Goal: Task Accomplishment & Management: Manage account settings

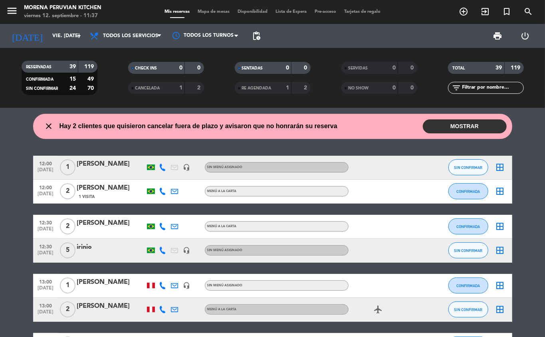
click at [470, 126] on button "MOSTRAR" at bounding box center [465, 126] width 84 height 14
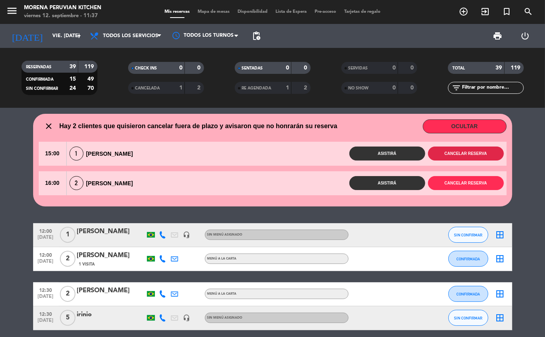
click at [472, 153] on button "Cancelar reserva" at bounding box center [466, 154] width 76 height 14
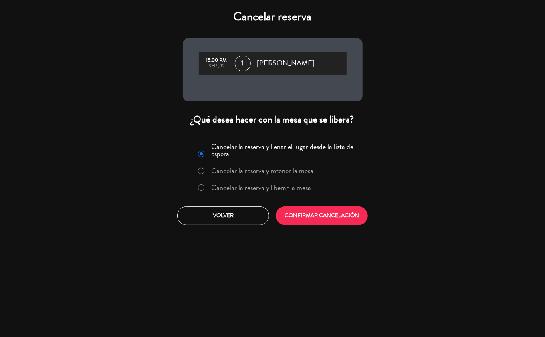
click at [302, 188] on label "Cancelar la reserva y liberar la mesa" at bounding box center [261, 187] width 100 height 7
click at [315, 223] on button "CONFIRMAR CANCELACIÓN" at bounding box center [322, 215] width 92 height 19
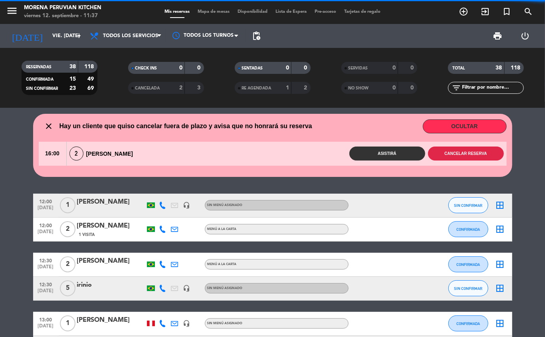
click at [475, 154] on button "Cancelar reserva" at bounding box center [466, 154] width 76 height 14
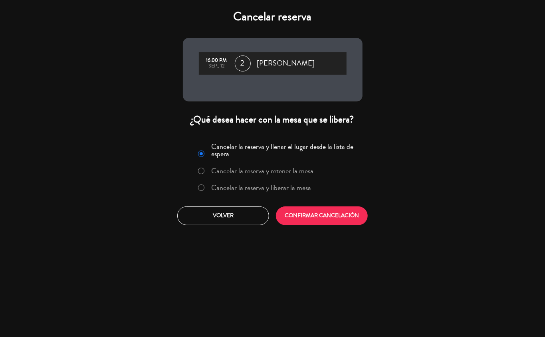
click at [299, 190] on label "Cancelar la reserva y liberar la mesa" at bounding box center [261, 187] width 100 height 7
click at [334, 216] on button "CONFIRMAR CANCELACIÓN" at bounding box center [322, 215] width 92 height 19
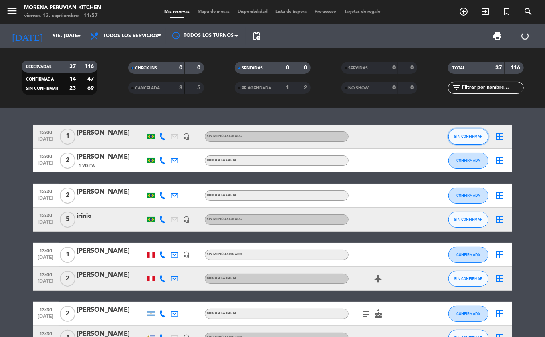
click at [468, 138] on span "SIN CONFIRMAR" at bounding box center [468, 136] width 28 height 4
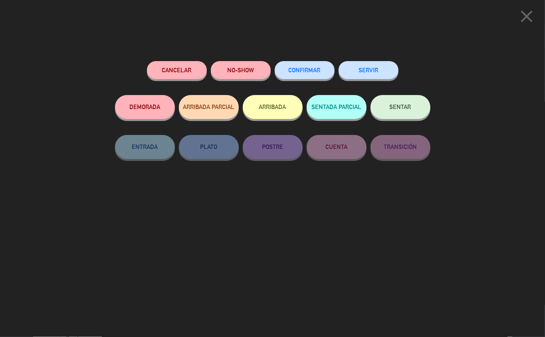
click at [282, 109] on button "ARRIBADA" at bounding box center [273, 107] width 60 height 24
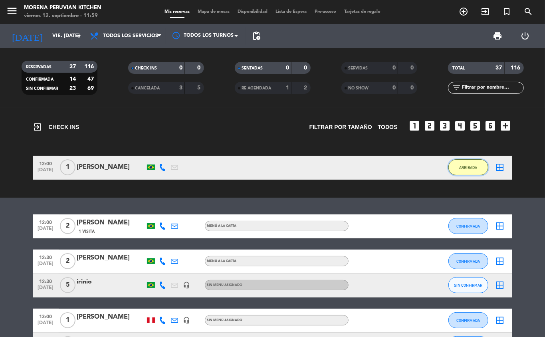
click at [473, 174] on button "ARRIBADA" at bounding box center [468, 167] width 40 height 16
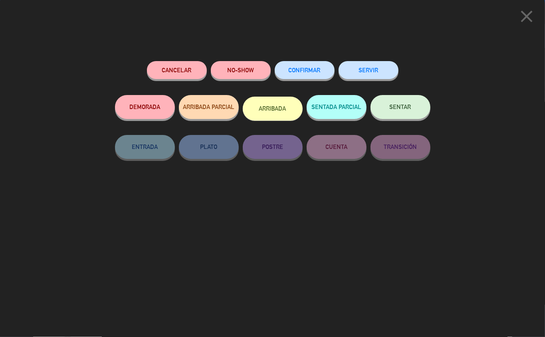
click at [365, 73] on button "SERVIR" at bounding box center [369, 70] width 60 height 18
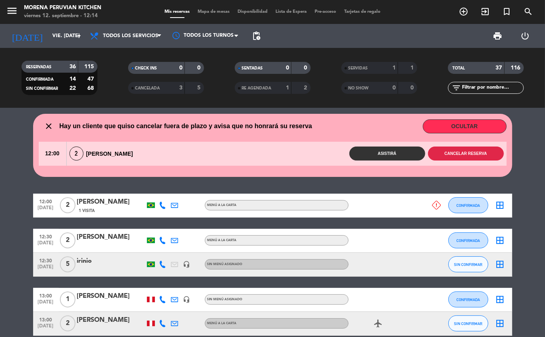
click at [473, 151] on button "Cancelar reserva" at bounding box center [466, 154] width 76 height 14
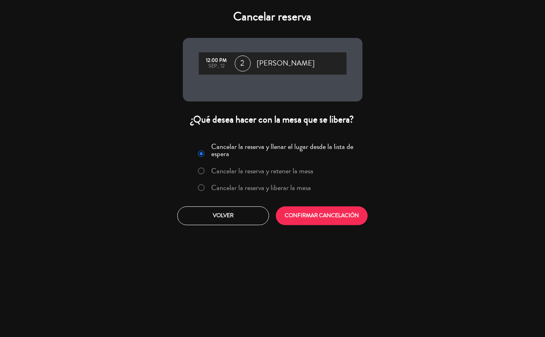
click at [291, 188] on label "Cancelar la reserva y liberar la mesa" at bounding box center [261, 187] width 100 height 7
click at [323, 223] on button "CONFIRMAR CANCELACIÓN" at bounding box center [322, 215] width 92 height 19
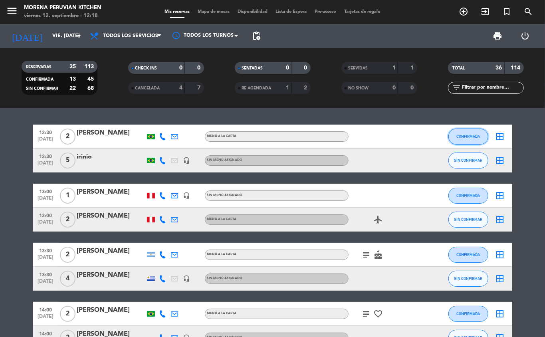
click at [461, 143] on button "CONFIRMADA" at bounding box center [468, 137] width 40 height 16
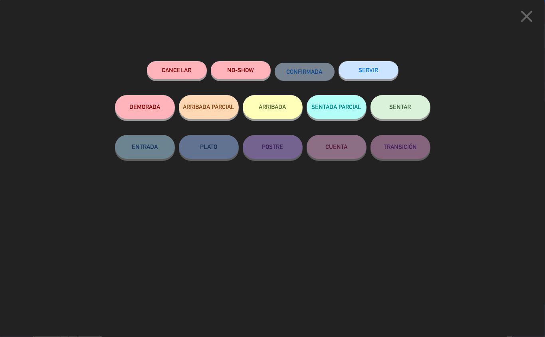
click at [279, 112] on button "ARRIBADA" at bounding box center [273, 107] width 60 height 24
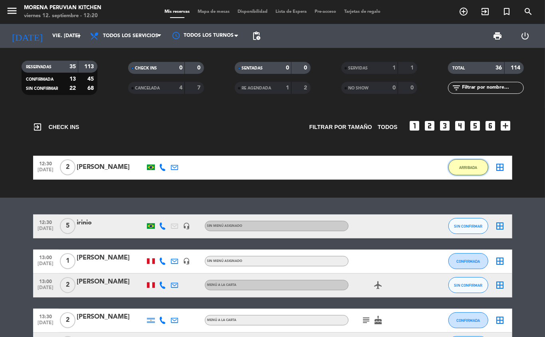
click at [468, 169] on span "ARRIBADA" at bounding box center [468, 167] width 18 height 4
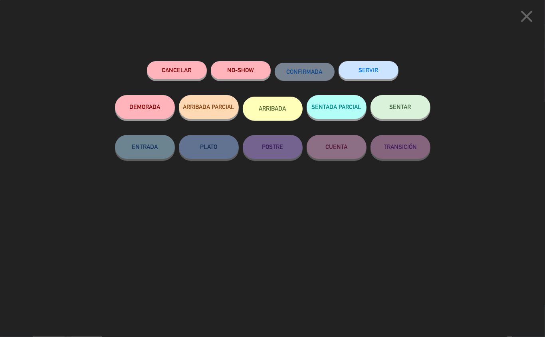
click at [374, 63] on button "SERVIR" at bounding box center [369, 70] width 60 height 18
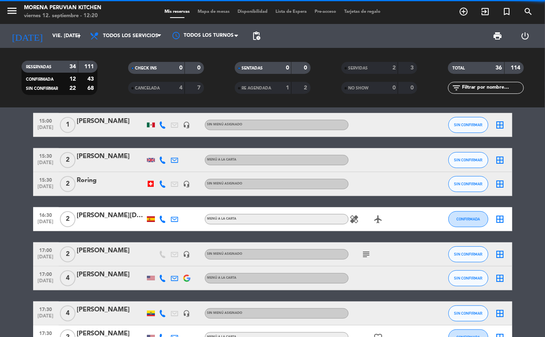
click at [244, 224] on div "16:30 sep. 12 2 Estrella Iglesia MENÚ A LA CARTA healing airplanemode_active CO…" at bounding box center [272, 219] width 479 height 24
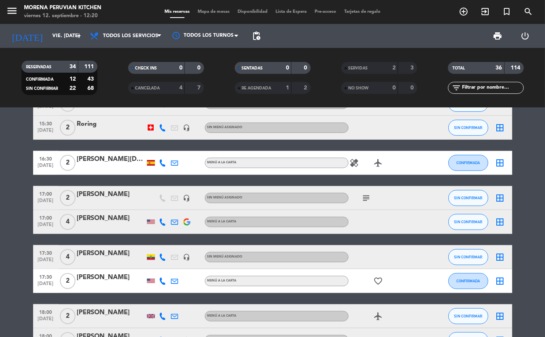
scroll to position [317, 0]
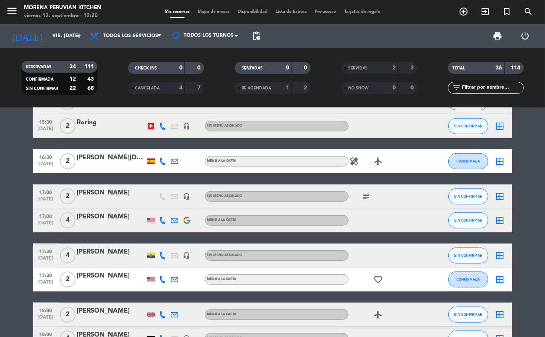
click at [104, 220] on div "[PERSON_NAME]" at bounding box center [111, 217] width 68 height 10
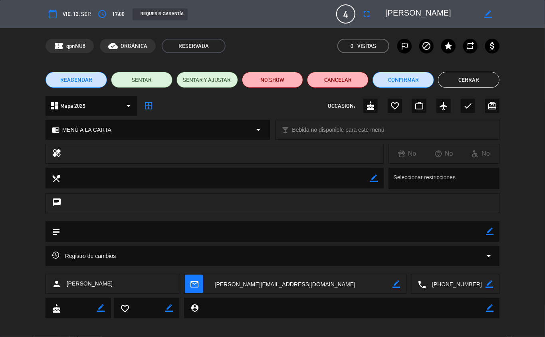
click at [366, 15] on icon "fullscreen" at bounding box center [367, 14] width 10 height 10
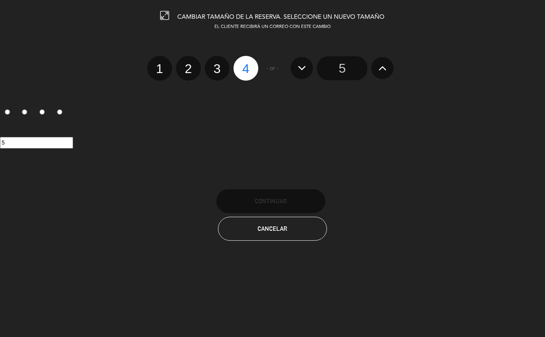
click at [381, 72] on icon at bounding box center [383, 67] width 8 height 13
click at [384, 71] on icon at bounding box center [383, 67] width 8 height 13
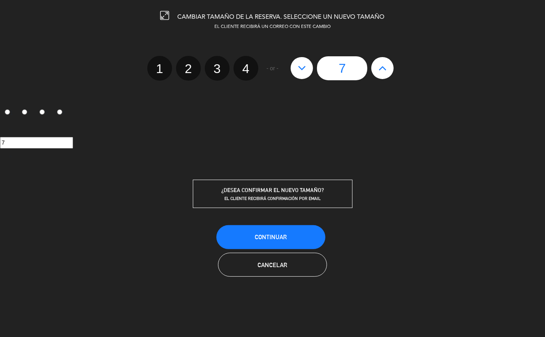
click at [300, 72] on icon at bounding box center [302, 67] width 8 height 13
type input "6"
click at [293, 246] on button "Continuar" at bounding box center [270, 237] width 109 height 24
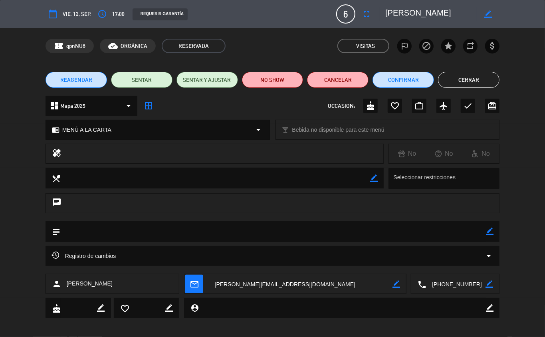
click at [494, 72] on button "Cerrar" at bounding box center [468, 80] width 61 height 16
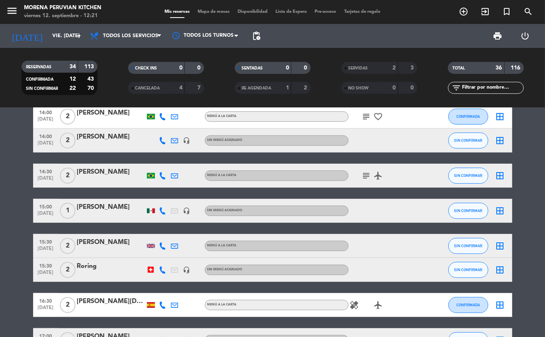
scroll to position [0, 0]
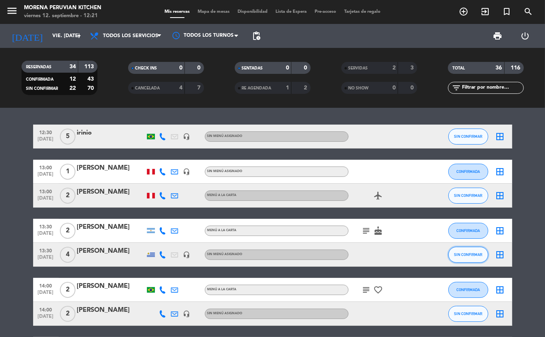
click at [469, 256] on span "SIN CONFIRMAR" at bounding box center [468, 254] width 28 height 4
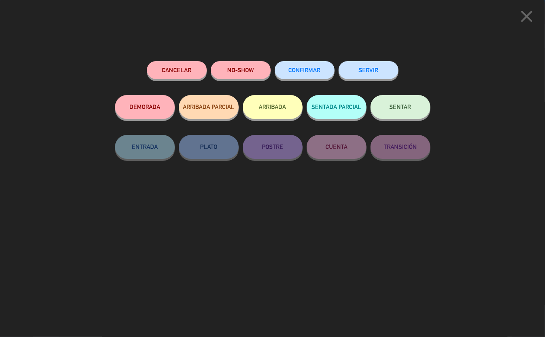
click at [277, 106] on button "ARRIBADA" at bounding box center [273, 107] width 60 height 24
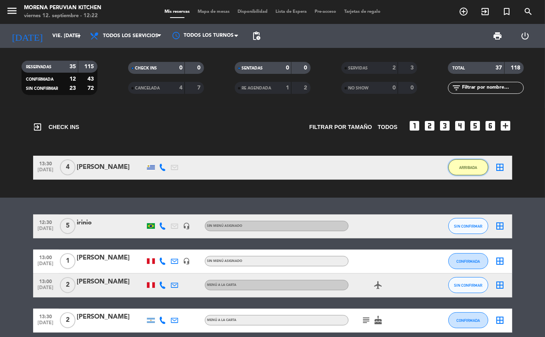
click at [467, 167] on span "ARRIBADA" at bounding box center [468, 167] width 18 height 4
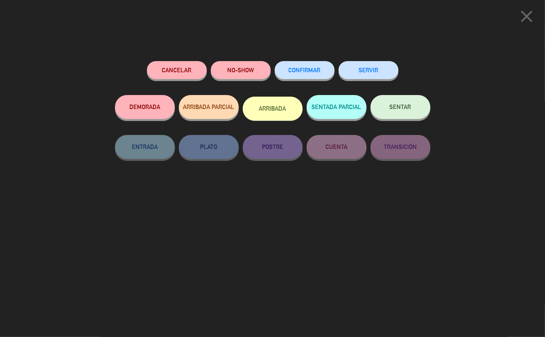
click at [376, 67] on button "SERVIR" at bounding box center [369, 70] width 60 height 18
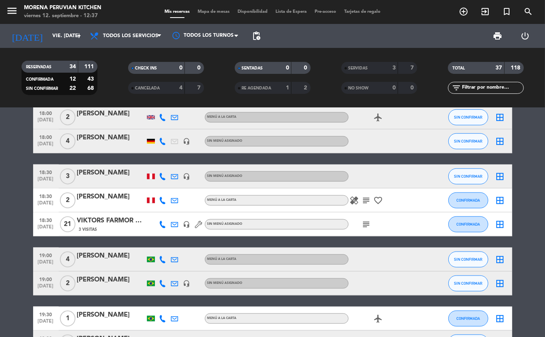
scroll to position [522, 0]
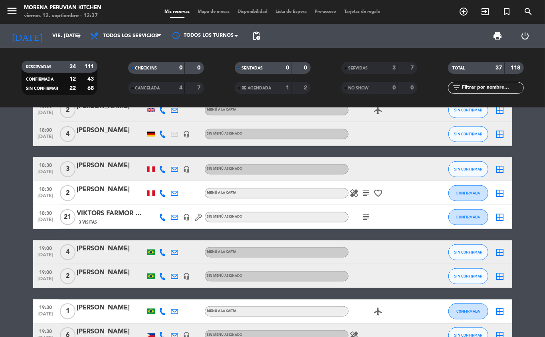
click at [366, 219] on icon "subject" at bounding box center [367, 217] width 10 height 10
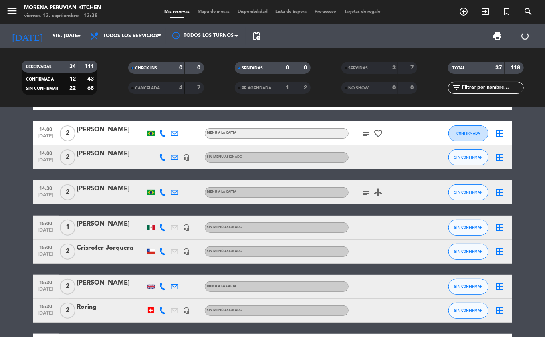
scroll to position [0, 0]
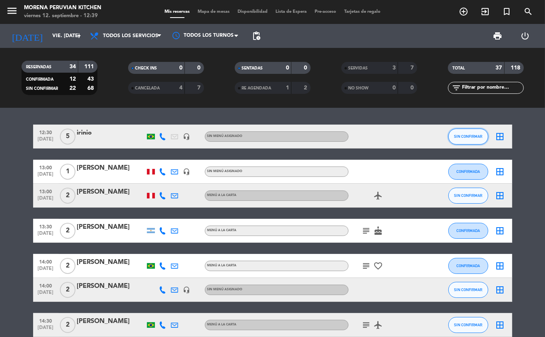
click at [466, 130] on button "SIN CONFIRMAR" at bounding box center [468, 137] width 40 height 16
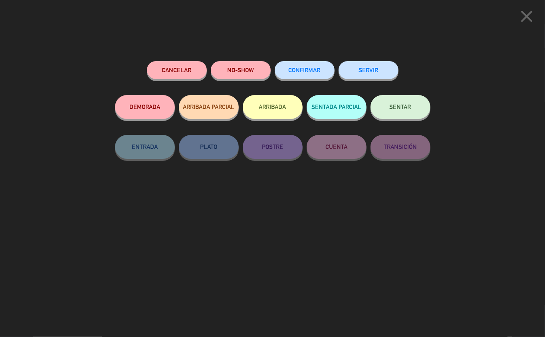
click at [531, 12] on icon "close" at bounding box center [527, 16] width 20 height 20
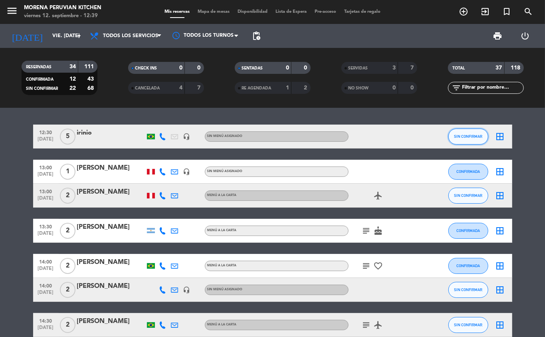
click at [473, 136] on span "SIN CONFIRMAR" at bounding box center [468, 136] width 28 height 4
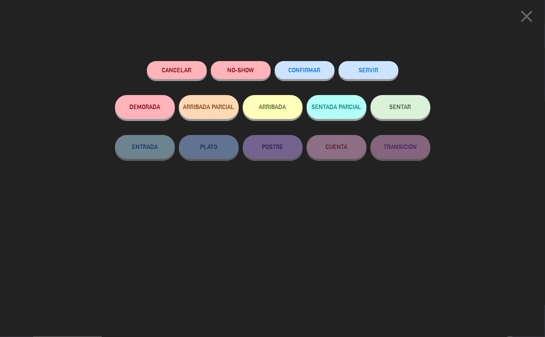
click at [249, 75] on button "NO-SHOW" at bounding box center [241, 70] width 60 height 18
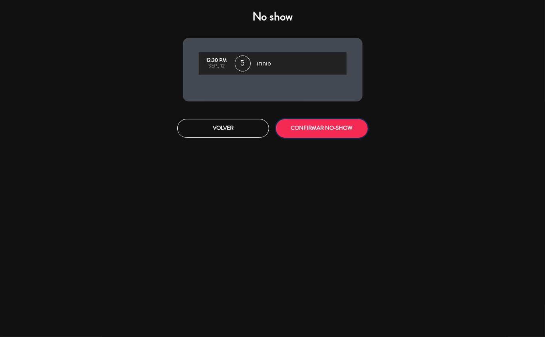
click at [323, 128] on button "CONFIRMAR NO-SHOW" at bounding box center [322, 128] width 92 height 19
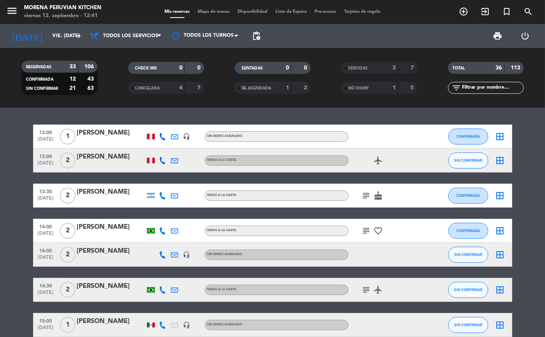
click at [425, 196] on div at bounding box center [431, 196] width 22 height 24
click at [366, 196] on icon "subject" at bounding box center [367, 196] width 10 height 10
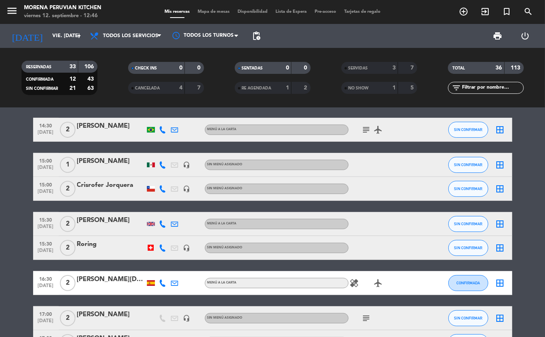
scroll to position [199, 0]
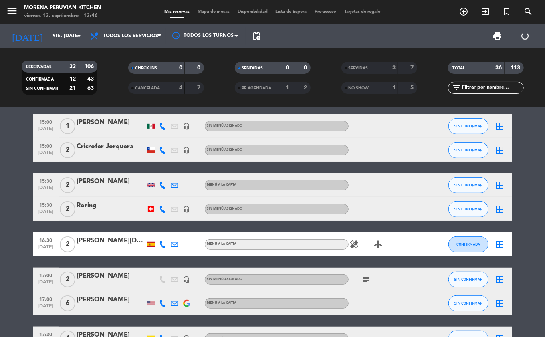
click at [466, 13] on icon "add_circle_outline" at bounding box center [464, 12] width 10 height 10
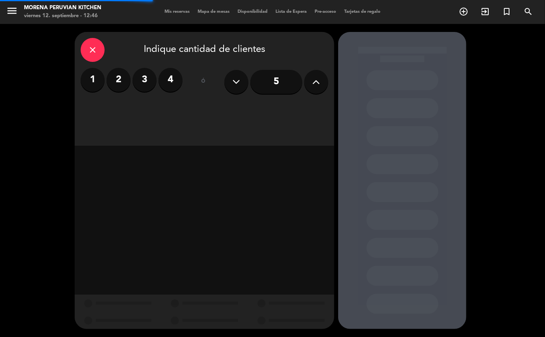
click at [278, 83] on input "5" at bounding box center [276, 82] width 52 height 24
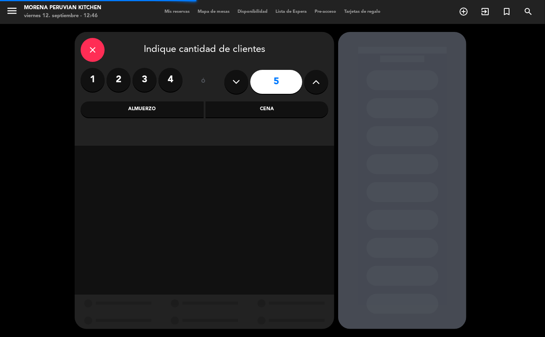
click at [147, 109] on div "Almuerzo" at bounding box center [142, 109] width 123 height 16
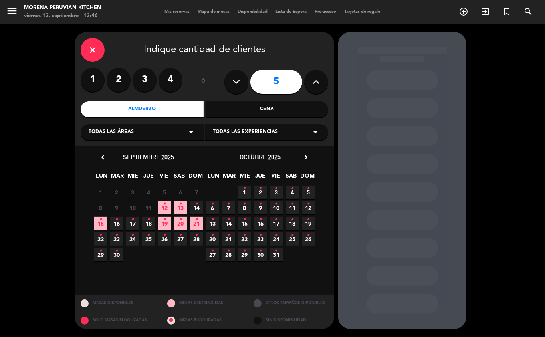
click at [165, 208] on icon "•" at bounding box center [164, 204] width 3 height 13
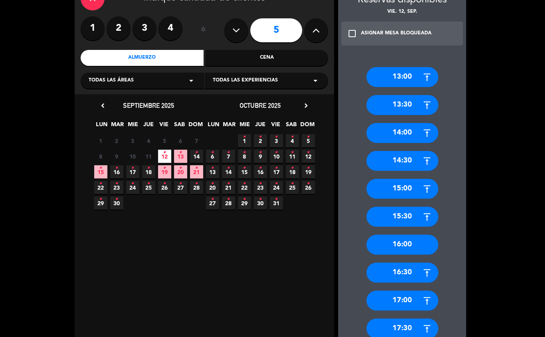
scroll to position [71, 0]
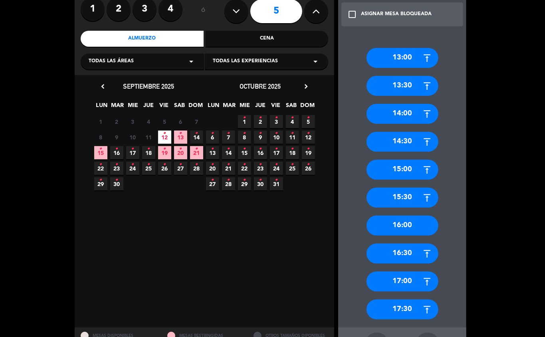
click at [408, 227] on div "16:00" at bounding box center [403, 226] width 72 height 20
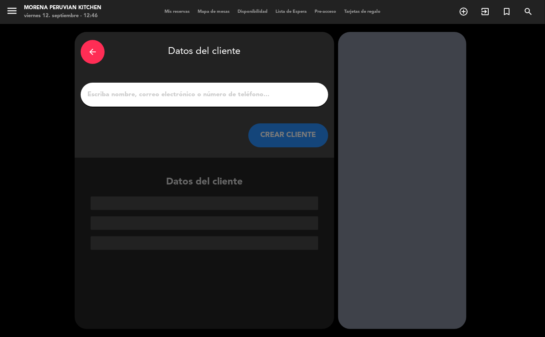
click at [212, 96] on input "1" at bounding box center [205, 94] width 236 height 11
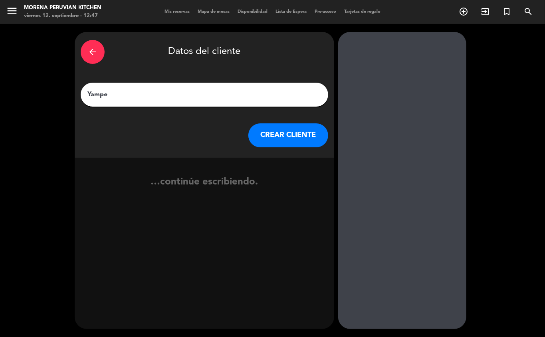
type input "Yampel"
click at [283, 132] on button "CREAR CLIENTE" at bounding box center [288, 135] width 80 height 24
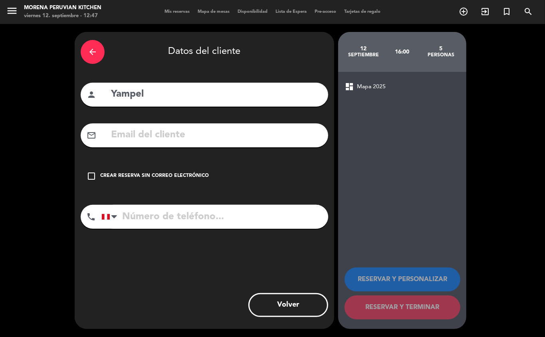
click at [194, 186] on div "check_box_outline_blank Crear reserva sin correo electrónico" at bounding box center [205, 176] width 248 height 24
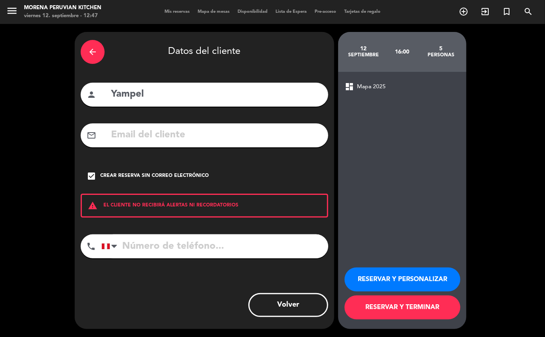
click at [190, 248] on input "tel" at bounding box center [214, 246] width 227 height 24
type input "+18082608209"
click at [405, 310] on button "RESERVAR Y TERMINAR" at bounding box center [403, 307] width 116 height 24
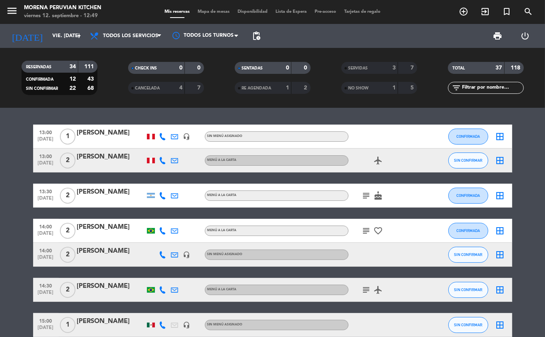
click at [366, 197] on icon "subject" at bounding box center [367, 196] width 10 height 10
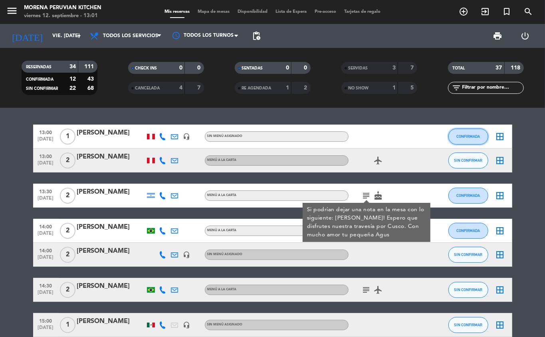
click at [462, 138] on span "CONFIRMADA" at bounding box center [468, 136] width 24 height 4
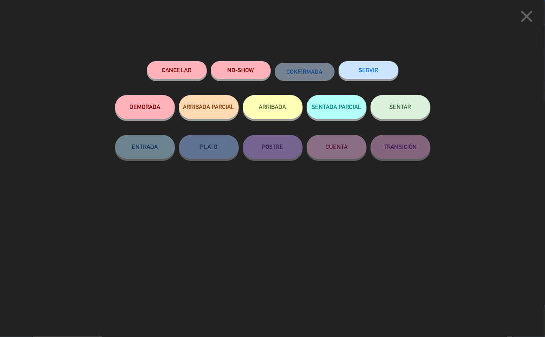
click at [266, 114] on button "ARRIBADA" at bounding box center [273, 107] width 60 height 24
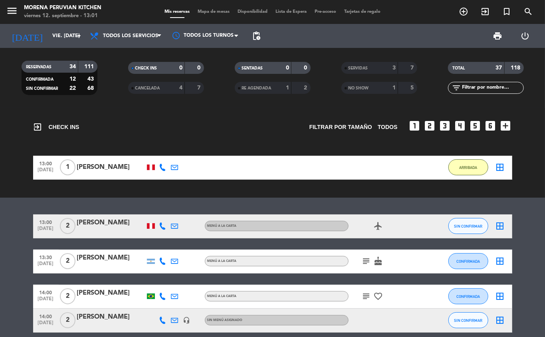
click at [363, 264] on icon "subject" at bounding box center [367, 261] width 10 height 10
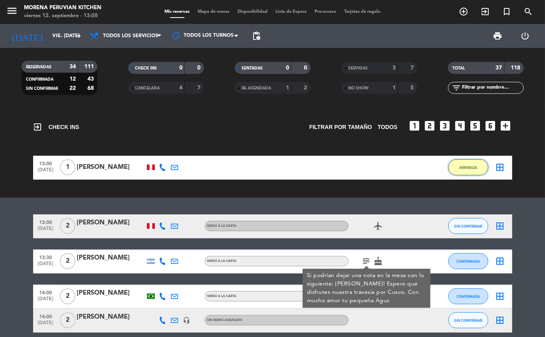
click at [470, 167] on span "ARRIBADA" at bounding box center [468, 167] width 18 height 4
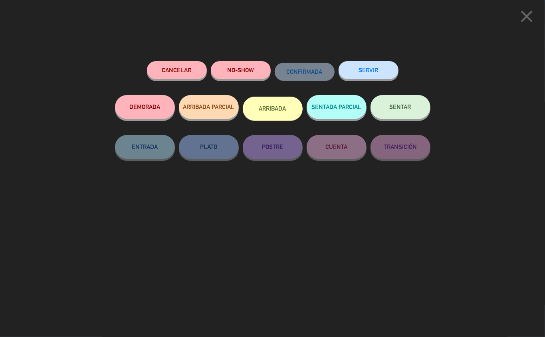
click at [369, 73] on button "SERVIR" at bounding box center [369, 70] width 60 height 18
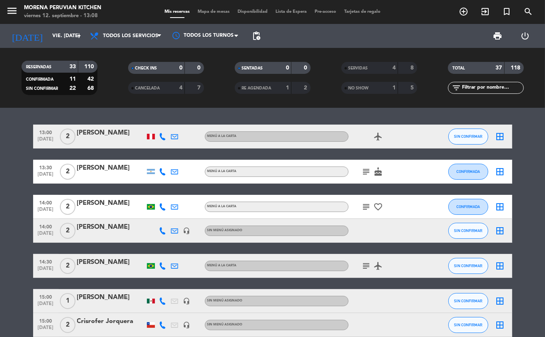
click at [366, 173] on icon "subject" at bounding box center [367, 172] width 10 height 10
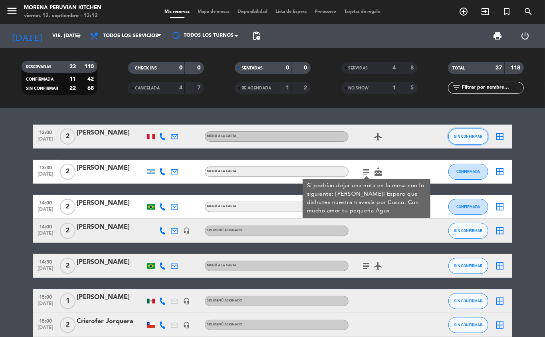
click at [457, 139] on button "SIN CONFIRMAR" at bounding box center [468, 137] width 40 height 16
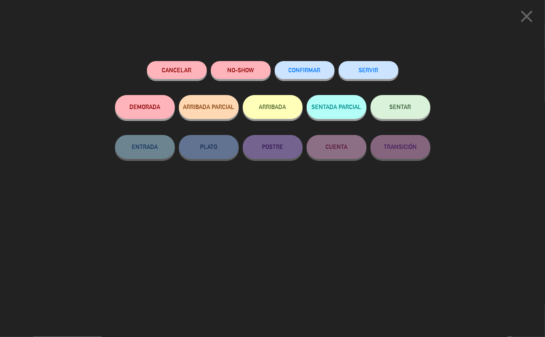
click at [244, 72] on button "NO-SHOW" at bounding box center [241, 70] width 60 height 18
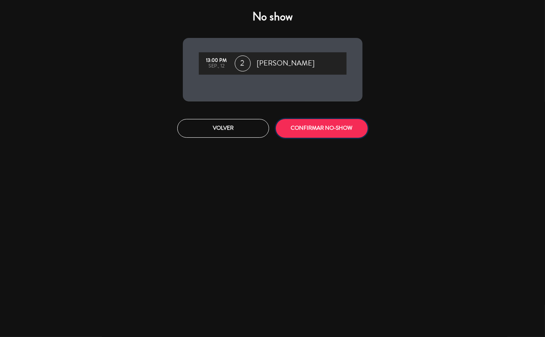
click at [343, 134] on button "CONFIRMAR NO-SHOW" at bounding box center [322, 128] width 92 height 19
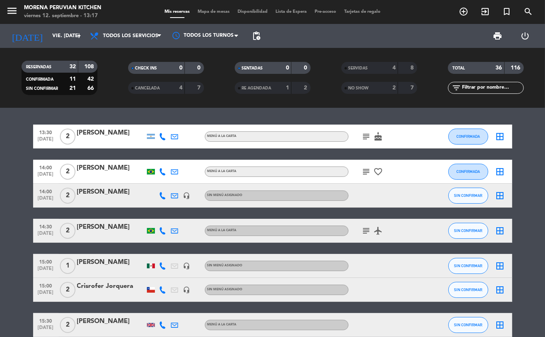
click at [462, 13] on icon "add_circle_outline" at bounding box center [464, 12] width 10 height 10
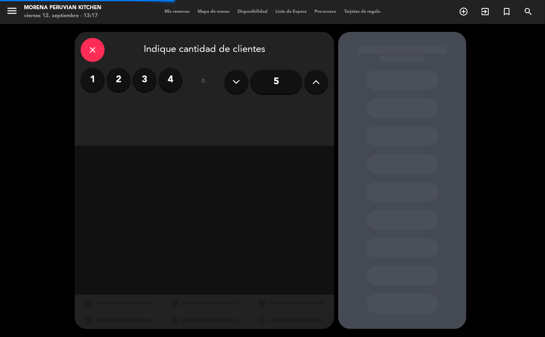
click at [127, 87] on label "2" at bounding box center [119, 80] width 24 height 24
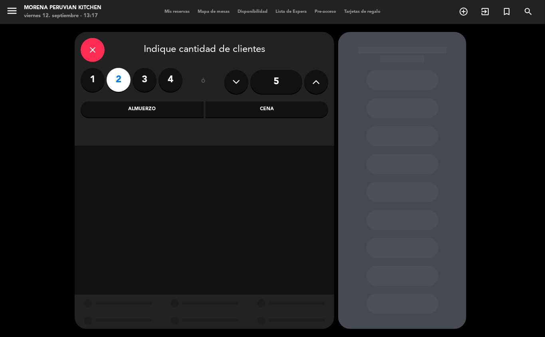
click at [160, 113] on div "Almuerzo" at bounding box center [142, 109] width 123 height 16
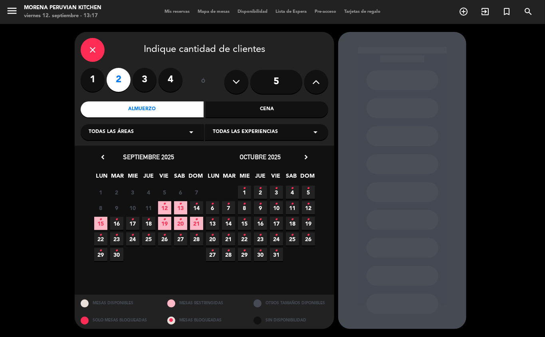
click at [165, 208] on icon "•" at bounding box center [164, 204] width 3 height 13
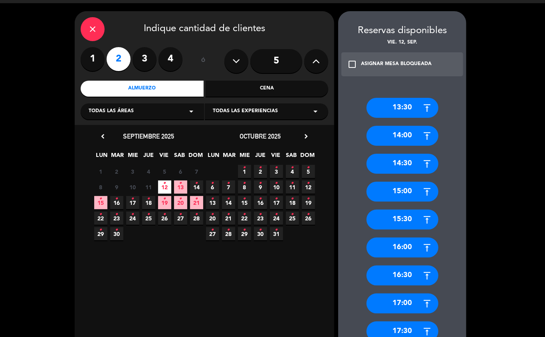
scroll to position [25, 0]
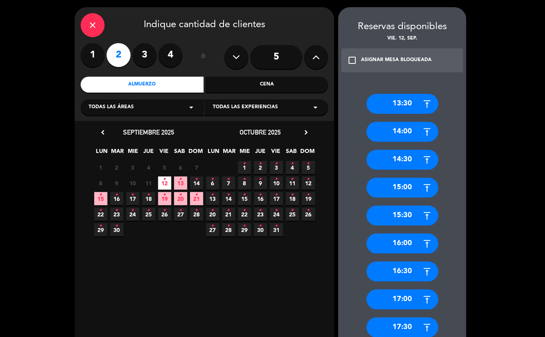
click at [409, 248] on div "16:00" at bounding box center [403, 244] width 72 height 20
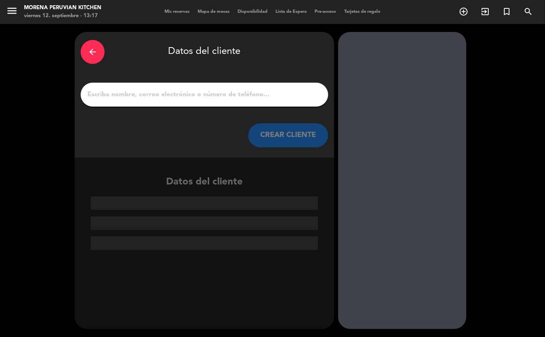
scroll to position [0, 0]
click at [180, 99] on input "1" at bounding box center [205, 94] width 236 height 11
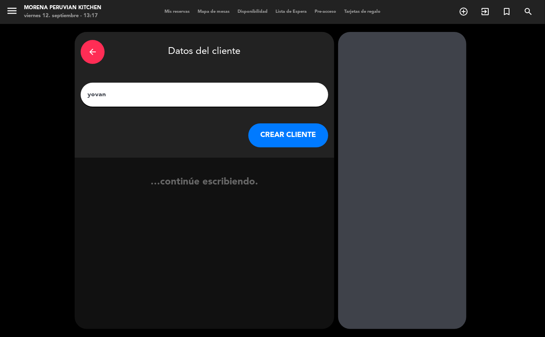
type input "yovana"
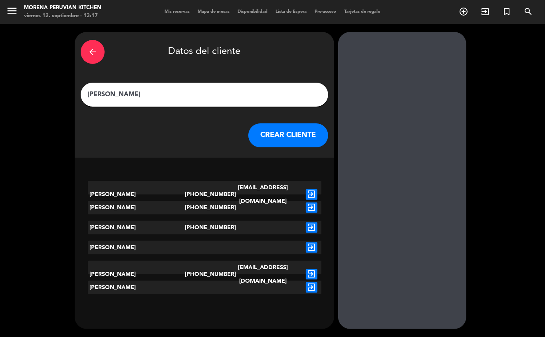
click at [272, 137] on button "CREAR CLIENTE" at bounding box center [288, 135] width 80 height 24
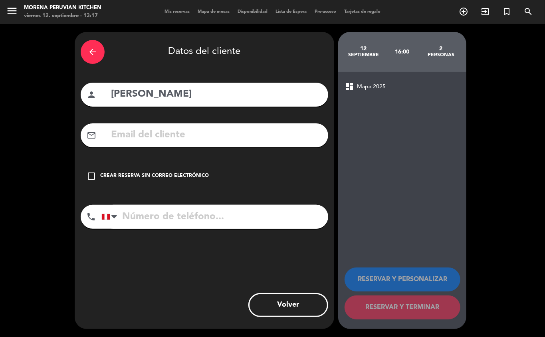
click at [151, 173] on div "Crear reserva sin correo electrónico" at bounding box center [154, 176] width 109 height 8
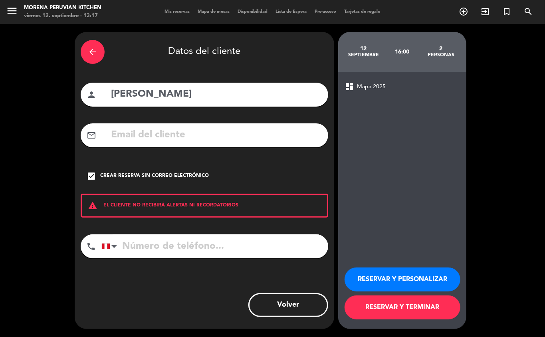
click at [187, 248] on input "tel" at bounding box center [214, 246] width 227 height 24
type input "+5521995721783"
click at [414, 303] on button "RESERVAR Y TERMINAR" at bounding box center [403, 307] width 116 height 24
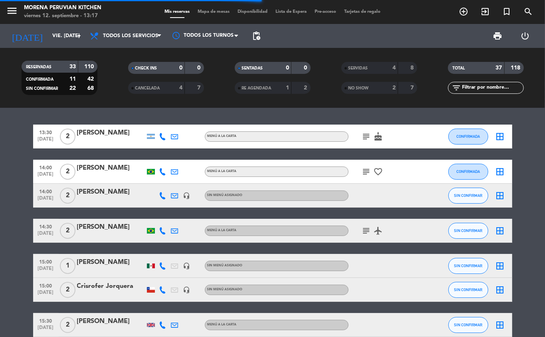
click at [312, 173] on div "MENÚ A LA CARTA" at bounding box center [277, 172] width 144 height 10
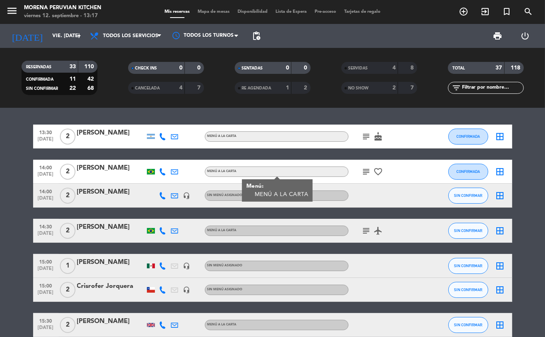
click at [245, 261] on div "Sin menú asignado" at bounding box center [277, 266] width 144 height 10
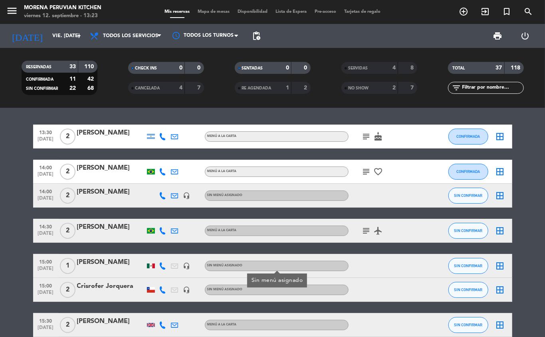
click at [346, 136] on div "MENÚ A LA CARTA" at bounding box center [277, 136] width 144 height 10
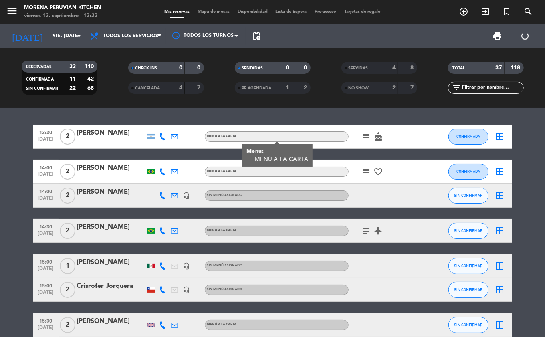
click at [366, 136] on icon "subject" at bounding box center [367, 137] width 10 height 10
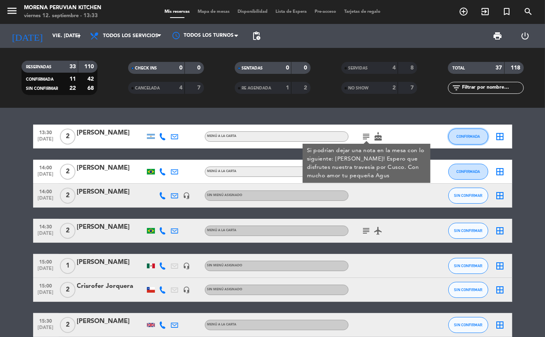
click at [472, 134] on span "CONFIRMADA" at bounding box center [468, 136] width 24 height 4
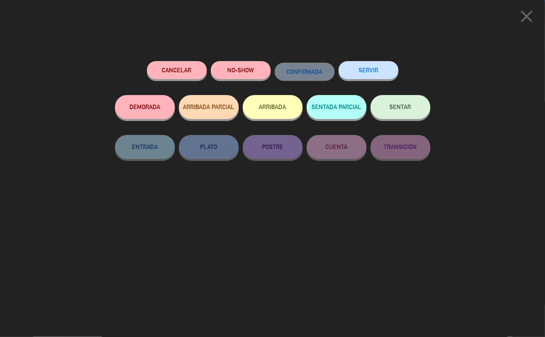
click at [375, 62] on button "SERVIR" at bounding box center [369, 70] width 60 height 18
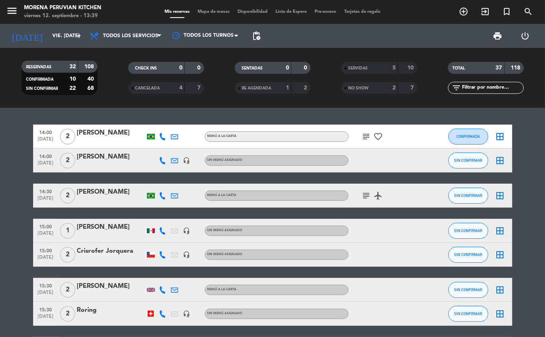
click at [380, 70] on div "5" at bounding box center [388, 67] width 16 height 9
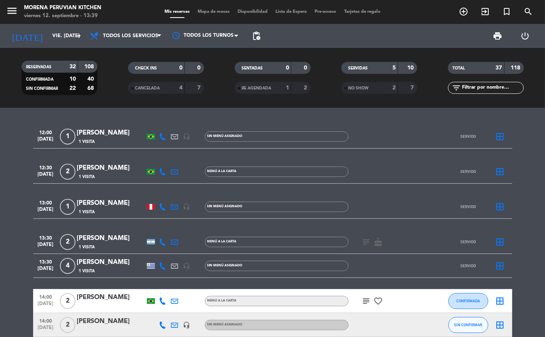
click at [370, 89] on div "NO SHOW" at bounding box center [361, 87] width 37 height 9
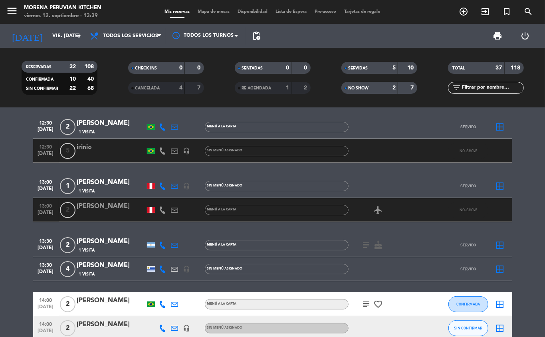
scroll to position [52, 0]
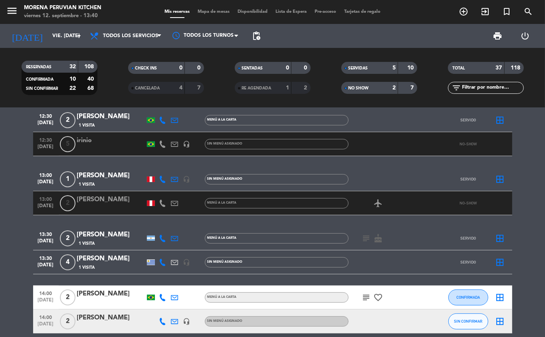
click at [162, 202] on icon at bounding box center [162, 203] width 7 height 7
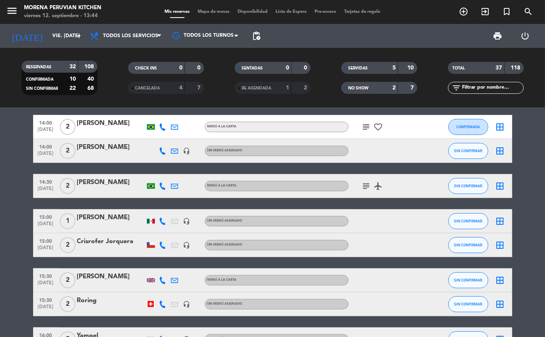
click at [366, 129] on icon "subject" at bounding box center [367, 127] width 10 height 10
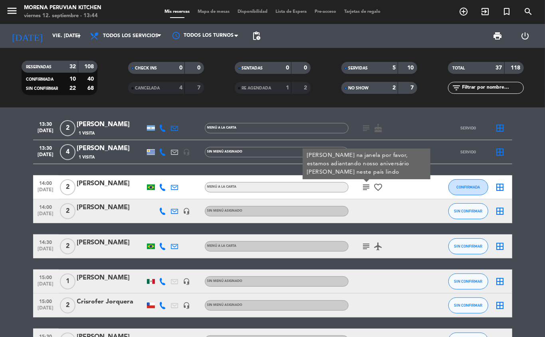
scroll to position [161, 0]
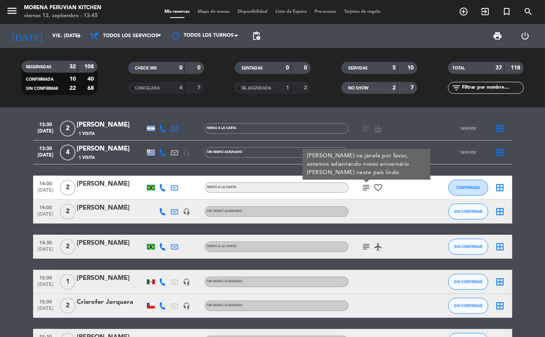
click at [366, 190] on icon "subject" at bounding box center [367, 188] width 10 height 10
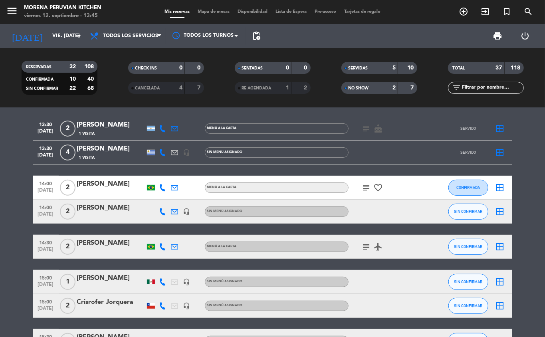
click at [363, 188] on icon "subject" at bounding box center [367, 188] width 10 height 10
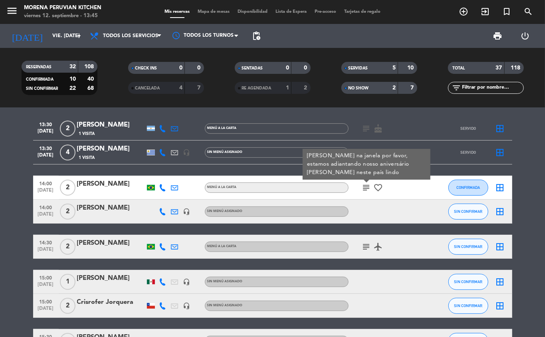
click at [366, 188] on icon "subject" at bounding box center [367, 188] width 10 height 10
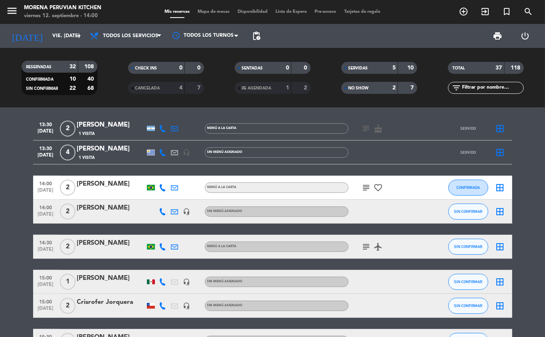
click at [372, 90] on div "NO SHOW" at bounding box center [361, 87] width 37 height 9
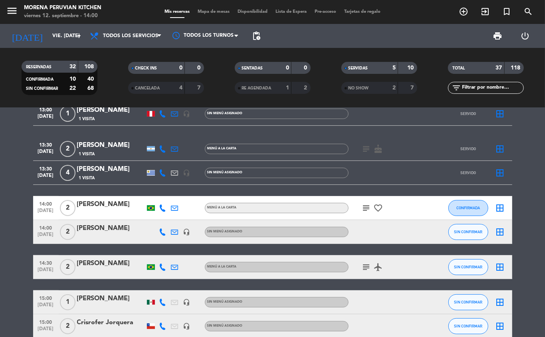
scroll to position [79, 0]
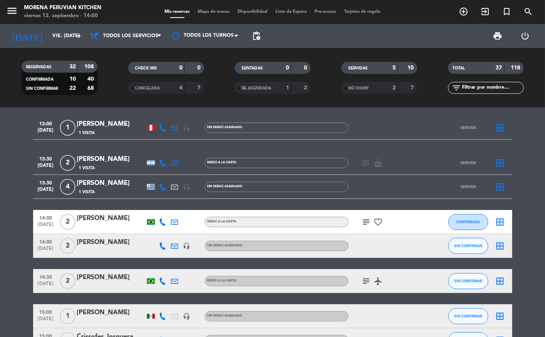
click at [377, 65] on div "SERVIDAS" at bounding box center [361, 67] width 37 height 9
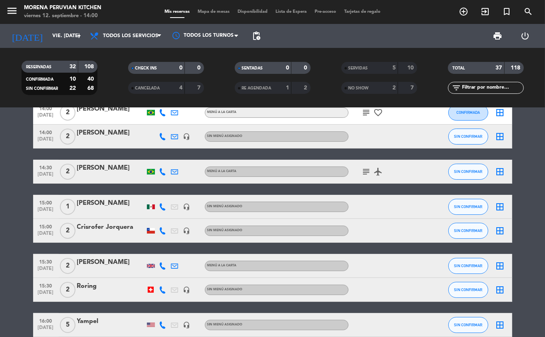
scroll to position [0, 0]
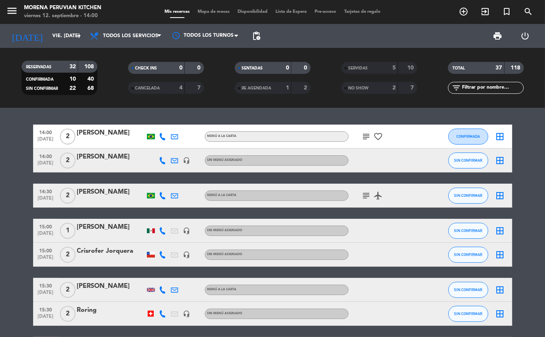
click at [365, 195] on icon "subject" at bounding box center [367, 196] width 10 height 10
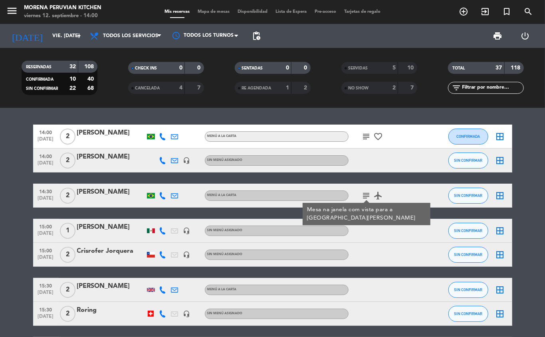
click at [364, 136] on icon "subject" at bounding box center [367, 137] width 10 height 10
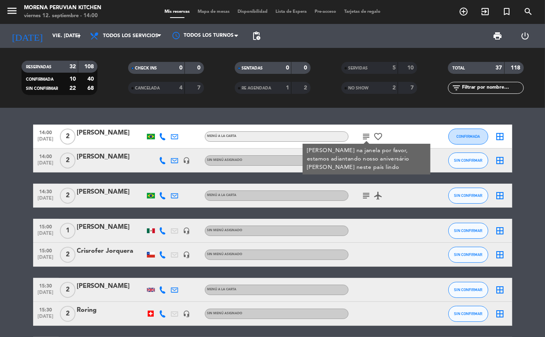
click at [367, 133] on icon "subject" at bounding box center [367, 137] width 10 height 10
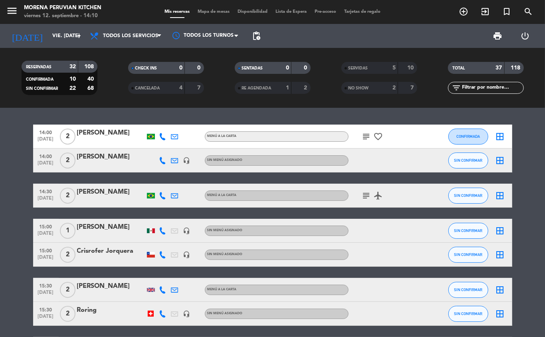
click at [363, 90] on span "NO SHOW" at bounding box center [359, 88] width 20 height 4
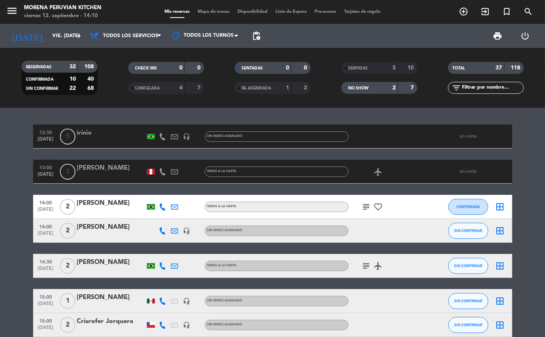
click at [160, 174] on icon at bounding box center [162, 171] width 7 height 7
click at [163, 170] on icon at bounding box center [162, 171] width 7 height 7
click at [174, 171] on icon at bounding box center [174, 171] width 7 height 7
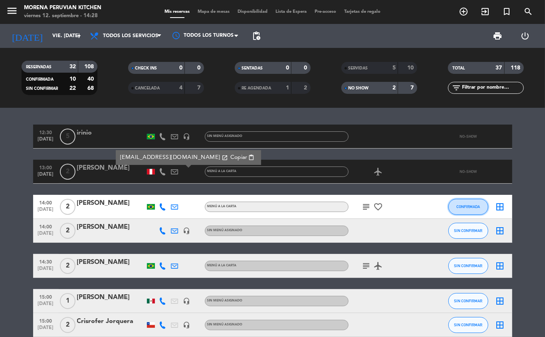
click at [474, 204] on span "CONFIRMADA" at bounding box center [468, 206] width 24 height 4
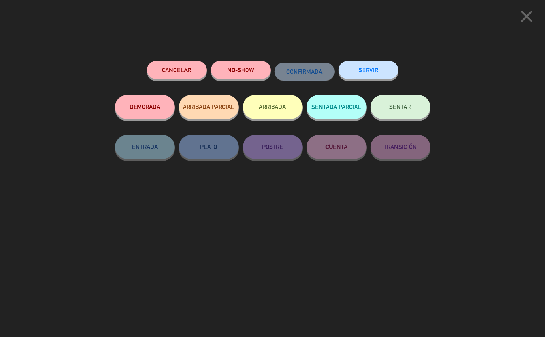
click at [531, 17] on icon "close" at bounding box center [527, 16] width 20 height 20
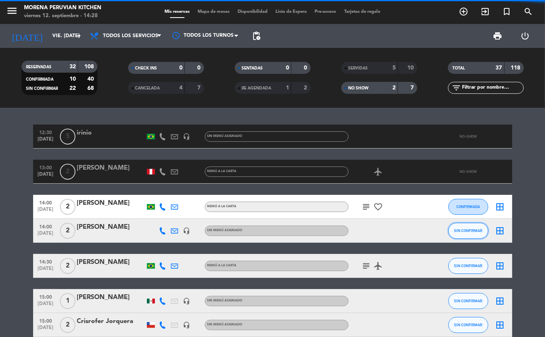
click at [471, 230] on span "SIN CONFIRMAR" at bounding box center [468, 230] width 28 height 4
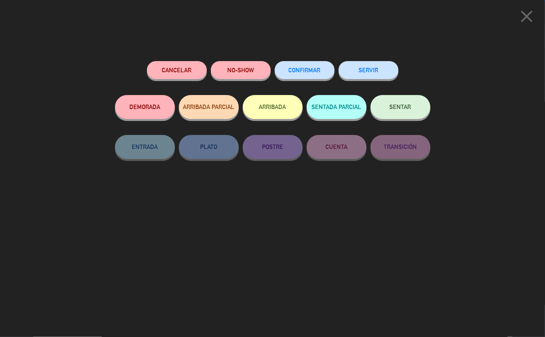
click at [240, 69] on button "NO-SHOW" at bounding box center [241, 70] width 60 height 18
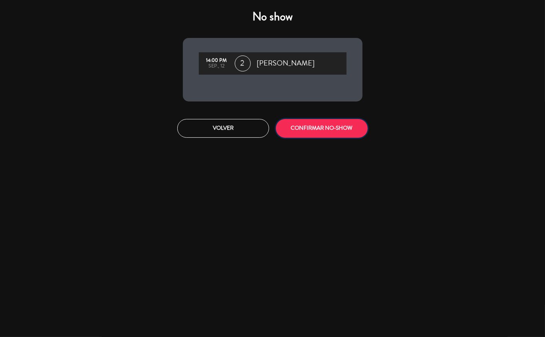
click at [347, 136] on button "CONFIRMAR NO-SHOW" at bounding box center [322, 128] width 92 height 19
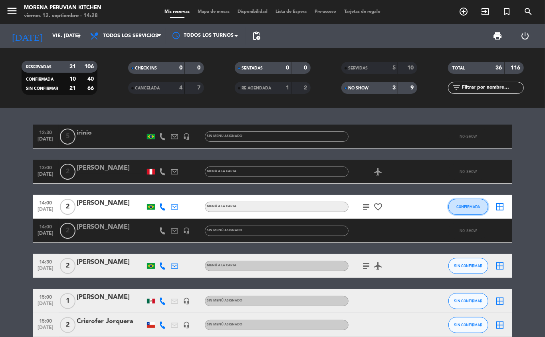
click at [472, 205] on span "CONFIRMADA" at bounding box center [468, 206] width 24 height 4
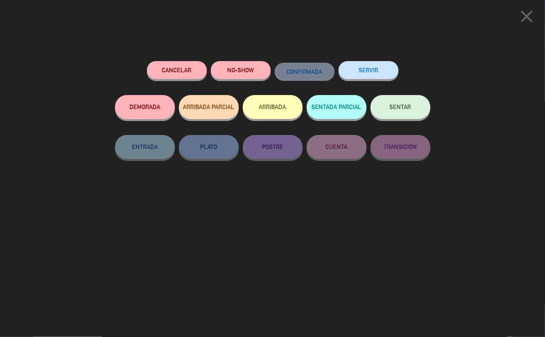
click at [240, 69] on button "NO-SHOW" at bounding box center [241, 70] width 60 height 18
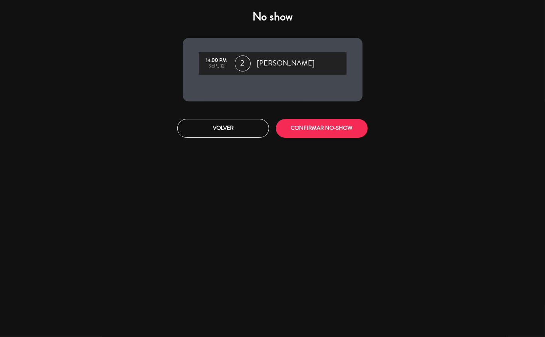
click at [338, 127] on button "CONFIRMAR NO-SHOW" at bounding box center [322, 128] width 92 height 19
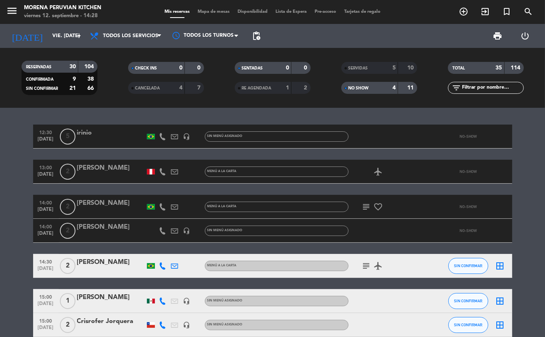
click at [366, 267] on icon "subject" at bounding box center [367, 266] width 10 height 10
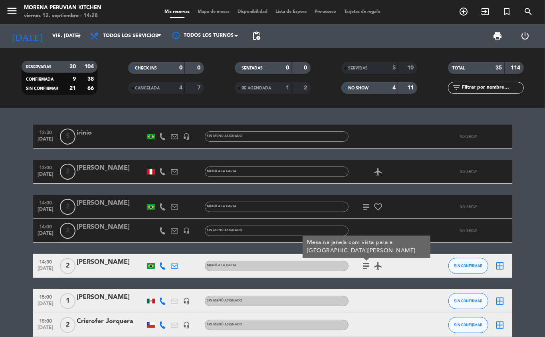
click at [379, 83] on div "NO SHOW" at bounding box center [361, 87] width 37 height 9
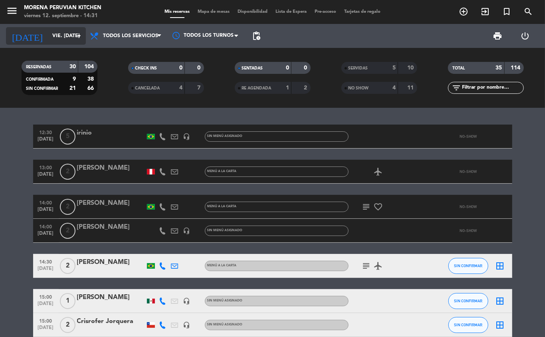
click at [73, 37] on input "vie. [DATE]" at bounding box center [81, 36] width 67 height 14
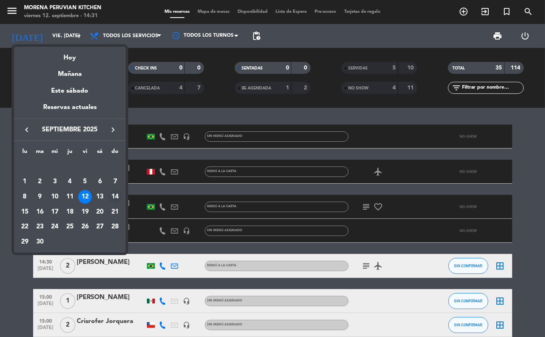
click at [114, 199] on div "14" at bounding box center [115, 197] width 14 height 14
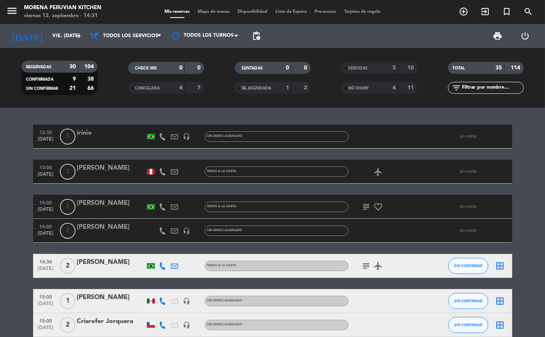
type input "dom. [DATE]"
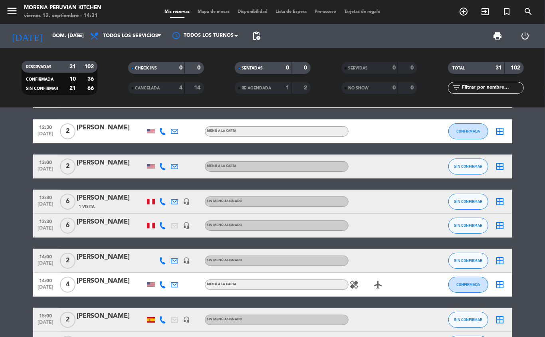
scroll to position [39, 0]
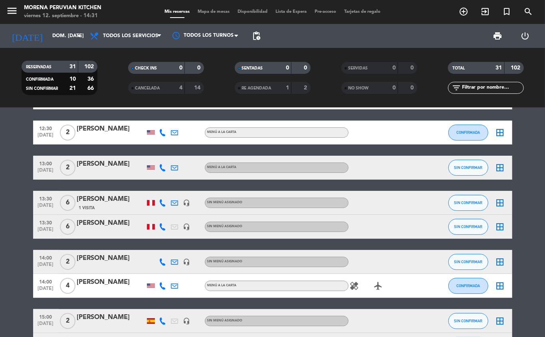
click at [461, 10] on icon "add_circle_outline" at bounding box center [464, 12] width 10 height 10
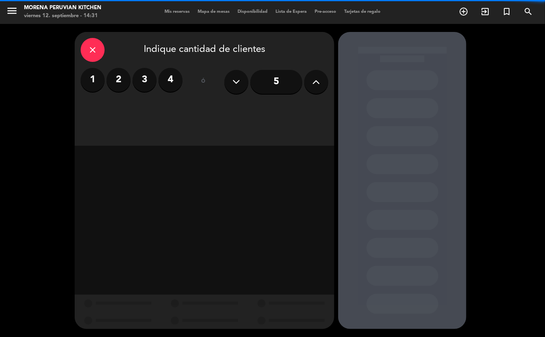
click at [119, 80] on label "2" at bounding box center [119, 80] width 24 height 24
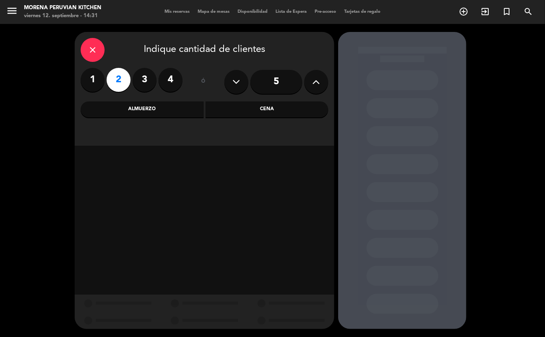
click at [161, 110] on div "Almuerzo" at bounding box center [142, 109] width 123 height 16
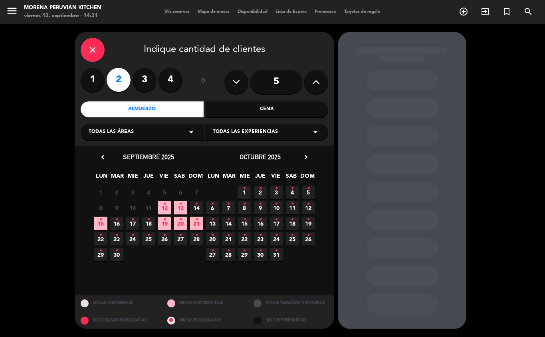
click at [196, 204] on icon "•" at bounding box center [196, 204] width 3 height 13
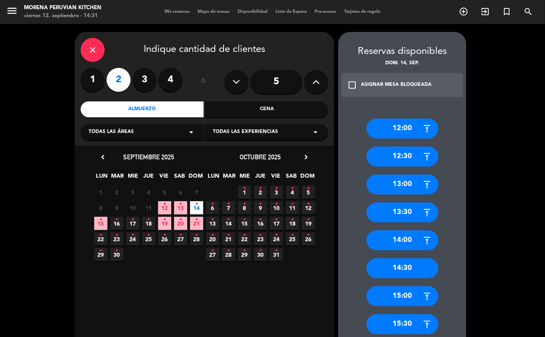
click at [408, 190] on div "13:00" at bounding box center [403, 184] width 72 height 20
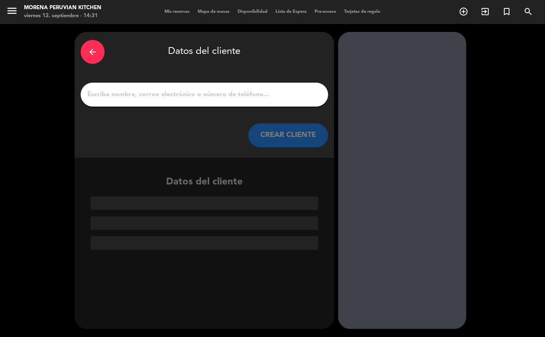
click at [158, 97] on input "1" at bounding box center [205, 94] width 236 height 11
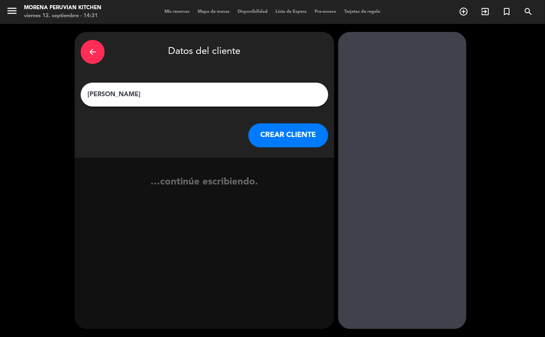
type input "[PERSON_NAME]"
click at [286, 132] on button "CREAR CLIENTE" at bounding box center [288, 135] width 80 height 24
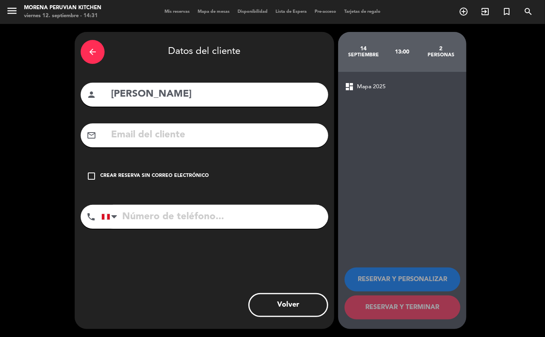
click at [88, 175] on icon "check_box_outline_blank" at bounding box center [92, 176] width 10 height 10
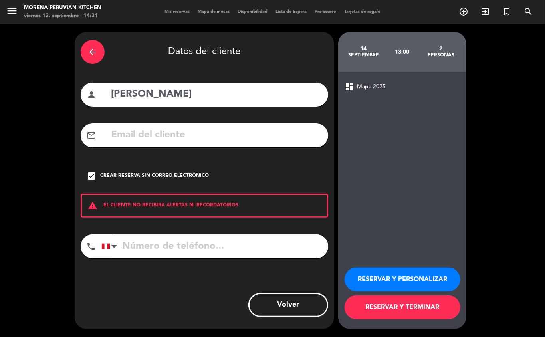
click at [152, 248] on input "tel" at bounding box center [214, 246] width 227 height 24
type input "+56998214231"
click at [397, 312] on button "RESERVAR Y TERMINAR" at bounding box center [403, 307] width 116 height 24
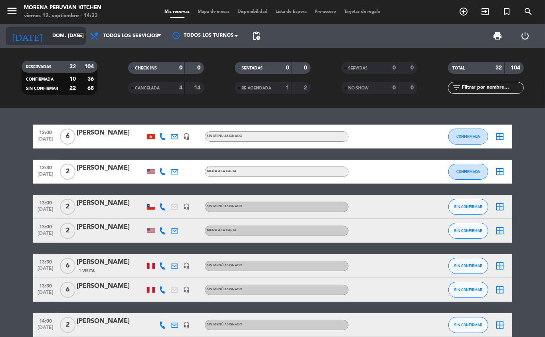
click at [64, 34] on input "dom. [DATE]" at bounding box center [81, 36] width 67 height 14
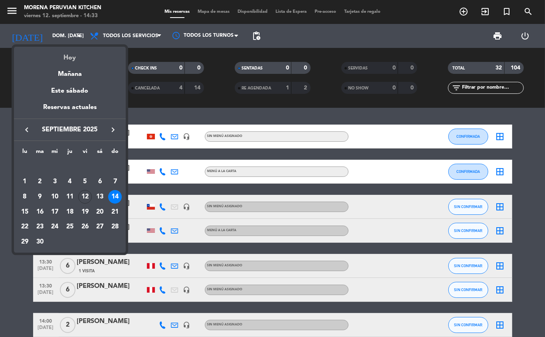
click at [74, 55] on div "Hoy" at bounding box center [70, 55] width 112 height 16
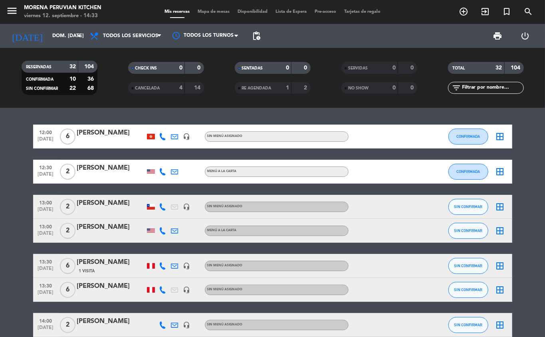
type input "vie. [DATE]"
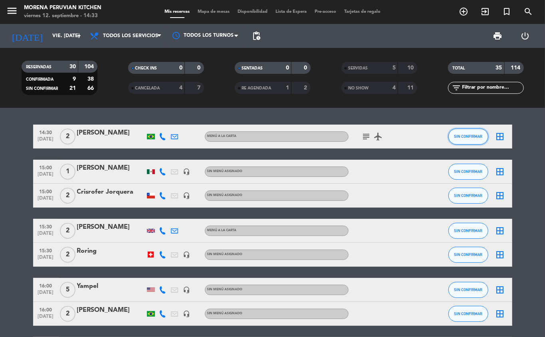
click at [470, 136] on span "SIN CONFIRMAR" at bounding box center [468, 136] width 28 height 4
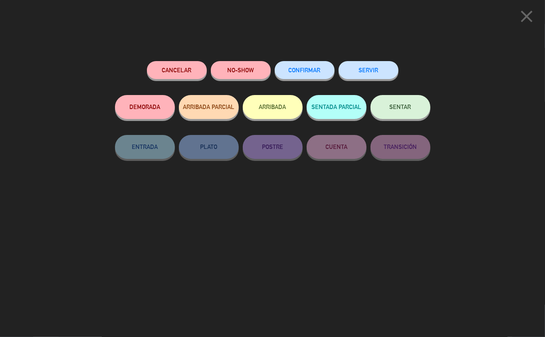
click at [375, 69] on button "SERVIR" at bounding box center [369, 70] width 60 height 18
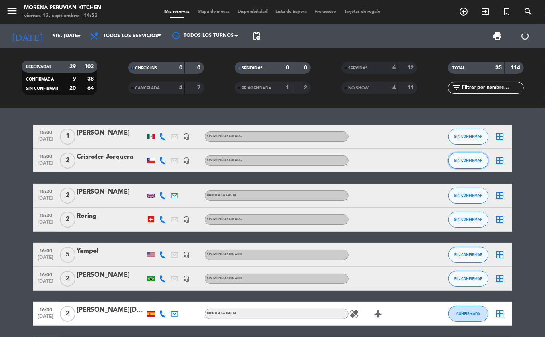
click at [474, 160] on span "SIN CONFIRMAR" at bounding box center [468, 160] width 28 height 4
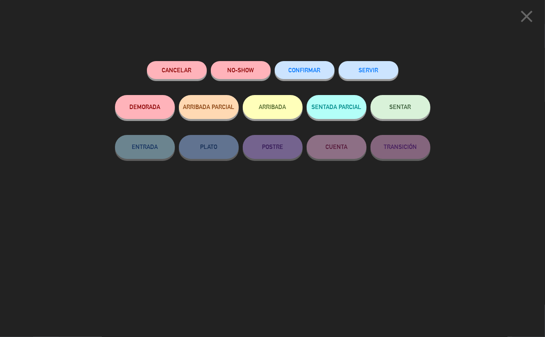
click at [269, 117] on button "ARRIBADA" at bounding box center [273, 107] width 60 height 24
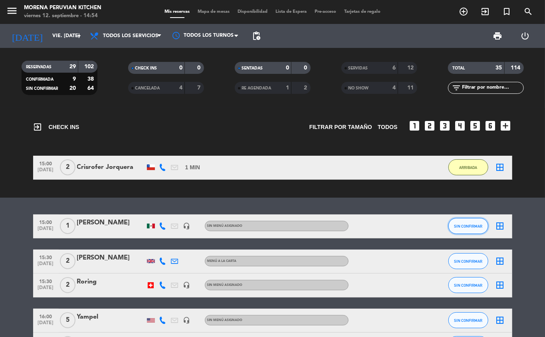
click at [467, 226] on span "SIN CONFIRMAR" at bounding box center [468, 226] width 28 height 4
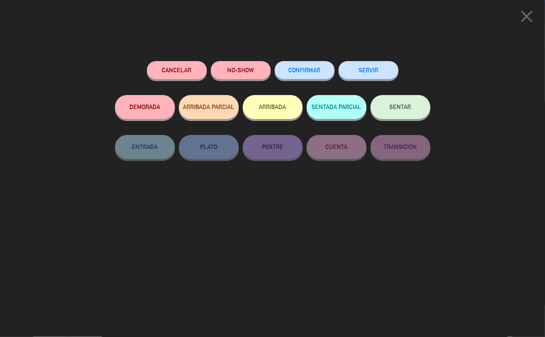
click at [274, 113] on button "ARRIBADA" at bounding box center [273, 107] width 60 height 24
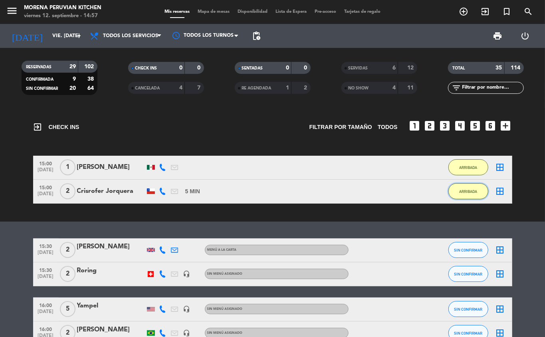
click at [459, 194] on button "ARRIBADA" at bounding box center [468, 191] width 40 height 16
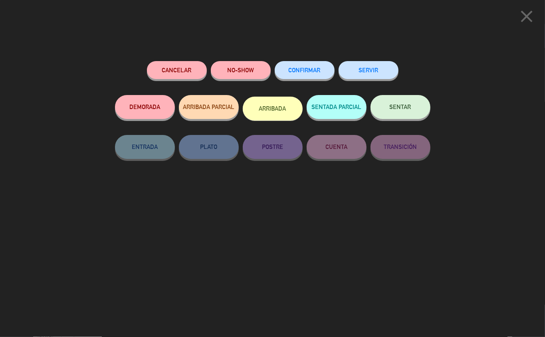
click at [360, 73] on button "SERVIR" at bounding box center [369, 70] width 60 height 18
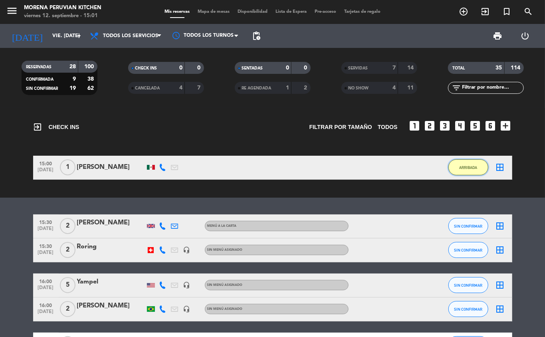
click at [462, 173] on button "ARRIBADA" at bounding box center [468, 167] width 40 height 16
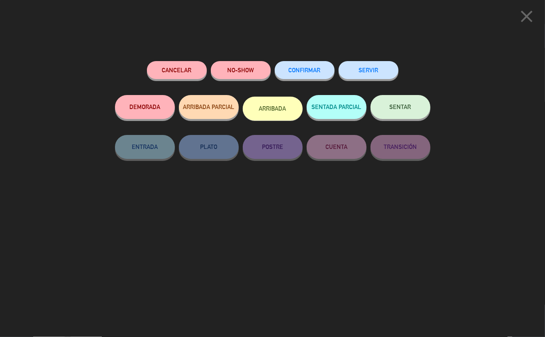
click at [379, 75] on button "SERVIR" at bounding box center [369, 70] width 60 height 18
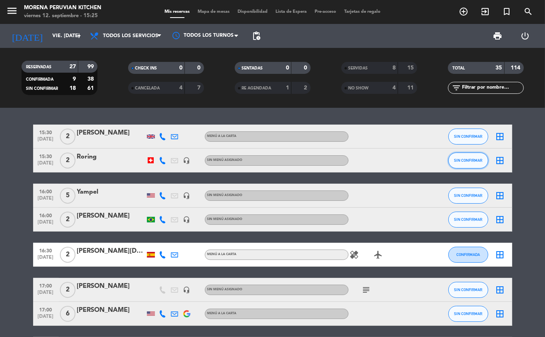
click at [458, 165] on button "SIN CONFIRMAR" at bounding box center [468, 161] width 40 height 16
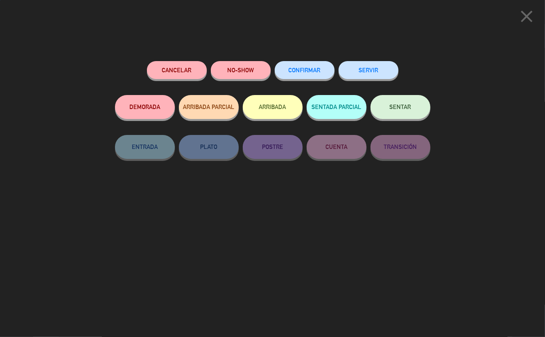
click at [278, 113] on button "ARRIBADA" at bounding box center [273, 107] width 60 height 24
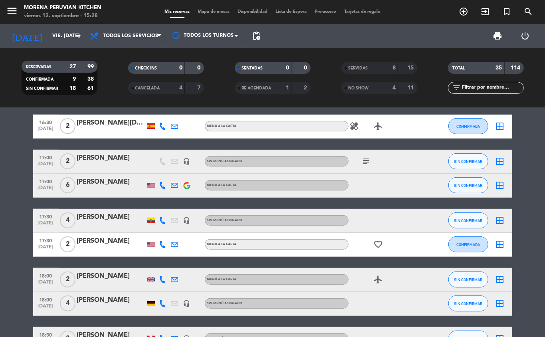
scroll to position [195, 0]
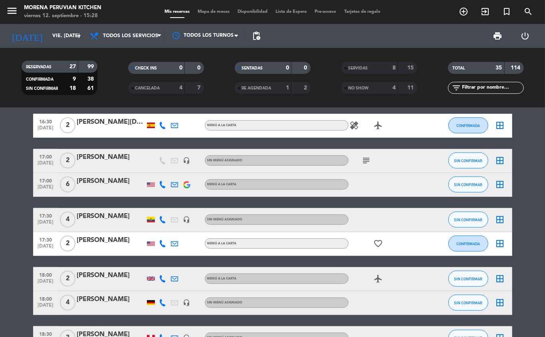
click at [97, 305] on div at bounding box center [111, 308] width 68 height 6
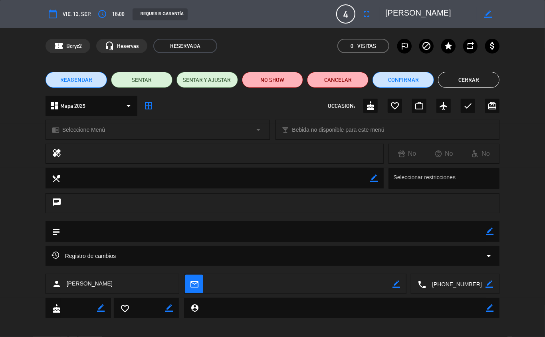
click at [401, 13] on textarea at bounding box center [430, 14] width 91 height 14
click at [342, 12] on span "4" at bounding box center [345, 13] width 19 height 19
click at [368, 17] on icon "fullscreen" at bounding box center [367, 14] width 10 height 10
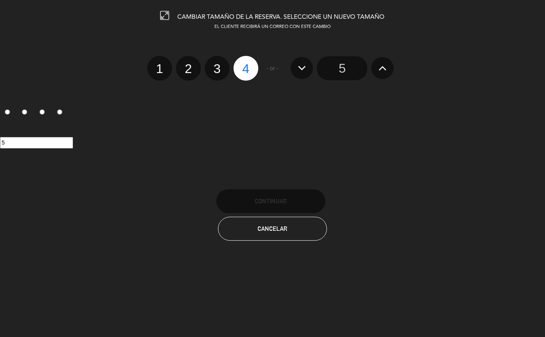
click at [347, 71] on input "5" at bounding box center [342, 68] width 50 height 24
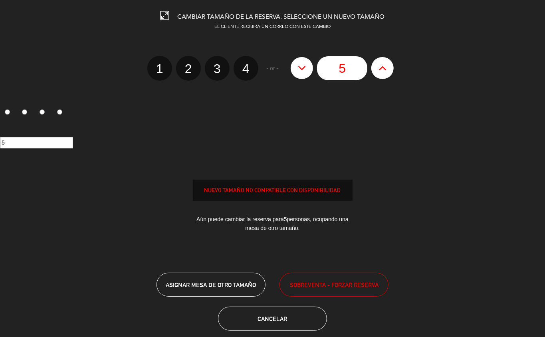
click at [315, 285] on span "SOBREVENTA - FORZAR RESERVA" at bounding box center [334, 284] width 89 height 9
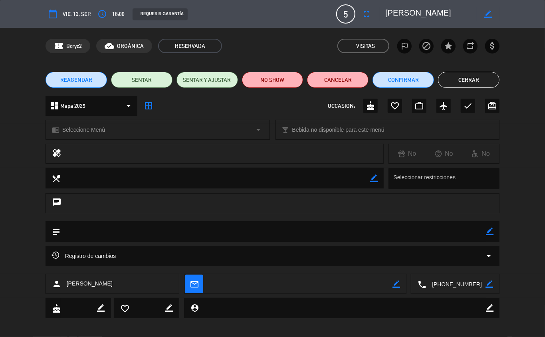
click at [470, 80] on button "Cerrar" at bounding box center [468, 80] width 61 height 16
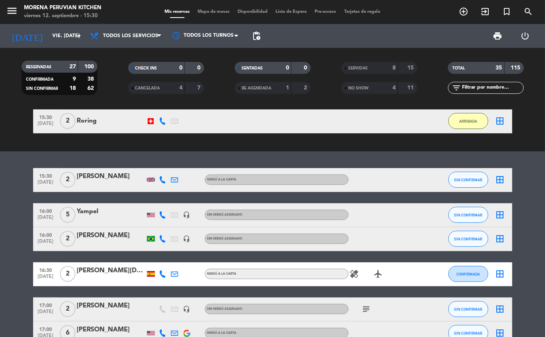
scroll to position [0, 0]
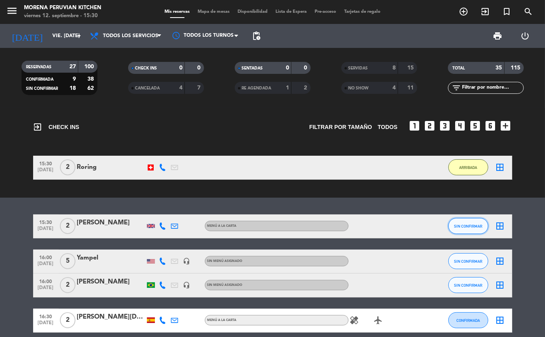
click at [462, 226] on span "SIN CONFIRMAR" at bounding box center [468, 226] width 28 height 4
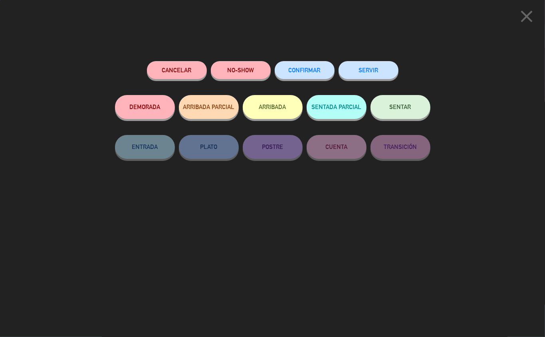
click at [291, 114] on button "ARRIBADA" at bounding box center [273, 107] width 60 height 24
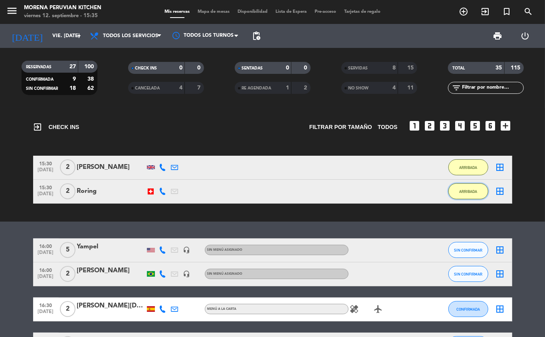
click at [468, 196] on button "ARRIBADA" at bounding box center [468, 191] width 40 height 16
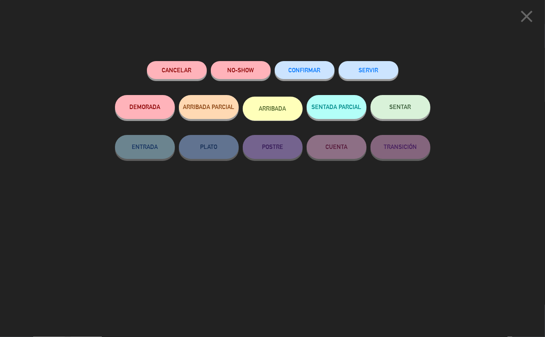
click at [363, 74] on button "SERVIR" at bounding box center [369, 70] width 60 height 18
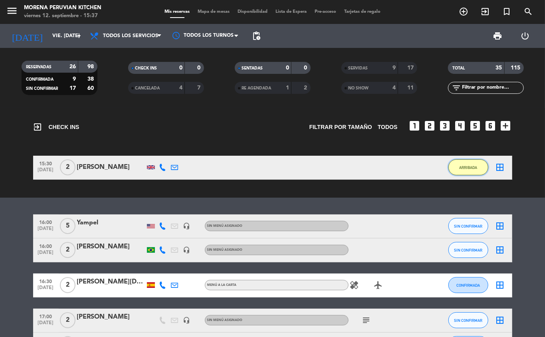
click at [460, 173] on button "ARRIBADA" at bounding box center [468, 167] width 40 height 16
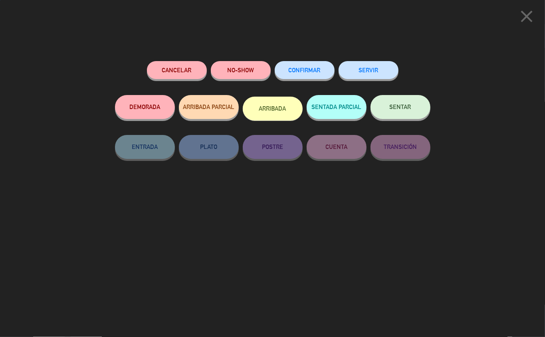
click at [373, 69] on button "SERVIR" at bounding box center [369, 70] width 60 height 18
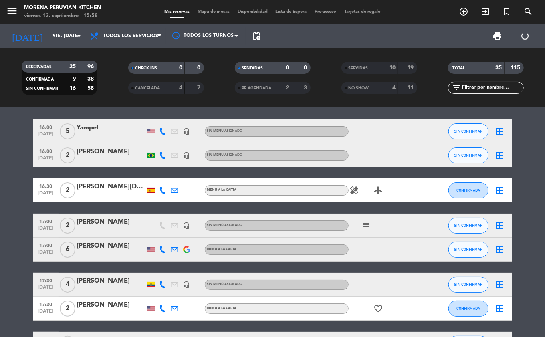
scroll to position [7, 0]
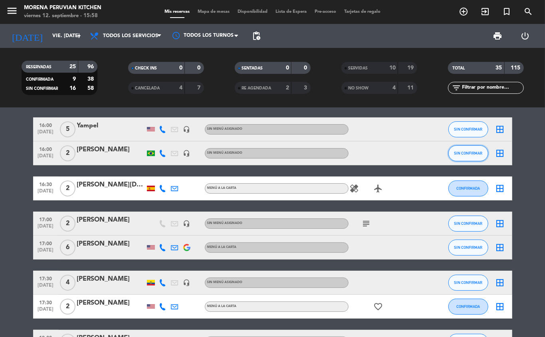
click at [461, 157] on button "SIN CONFIRMAR" at bounding box center [468, 153] width 40 height 16
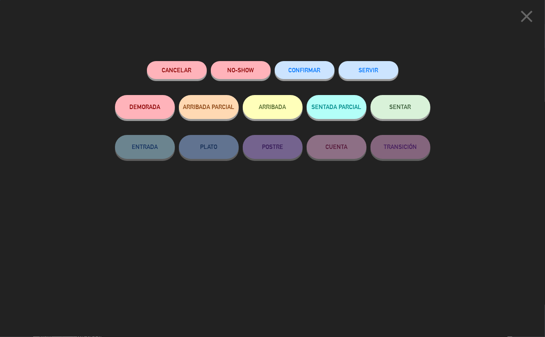
click at [279, 111] on button "ARRIBADA" at bounding box center [273, 107] width 60 height 24
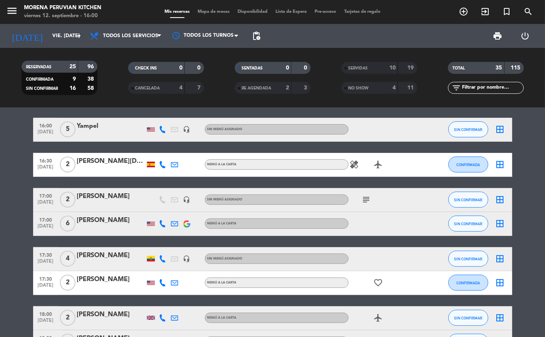
scroll to position [0, 0]
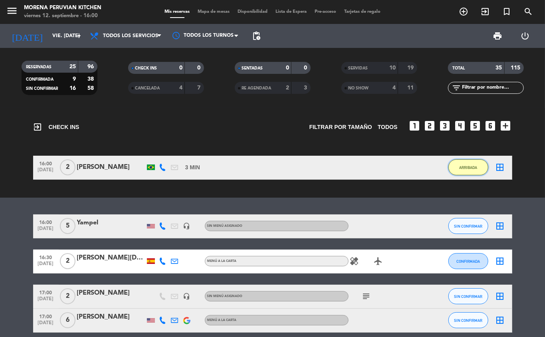
click at [454, 169] on button "ARRIBADA" at bounding box center [468, 167] width 40 height 16
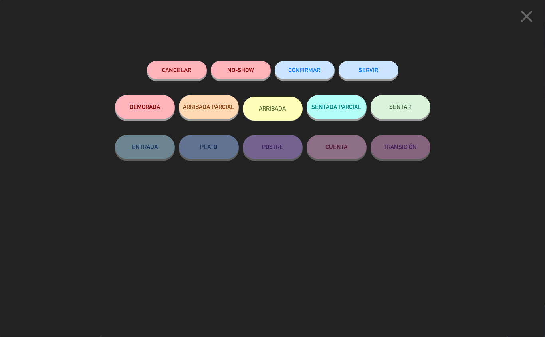
click at [363, 74] on button "SERVIR" at bounding box center [369, 70] width 60 height 18
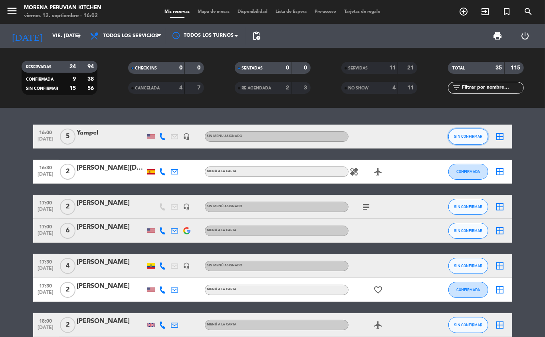
click at [472, 136] on span "SIN CONFIRMAR" at bounding box center [468, 136] width 28 height 4
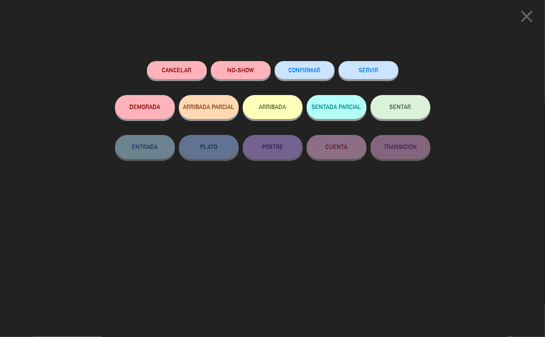
click at [276, 106] on button "ARRIBADA" at bounding box center [273, 107] width 60 height 24
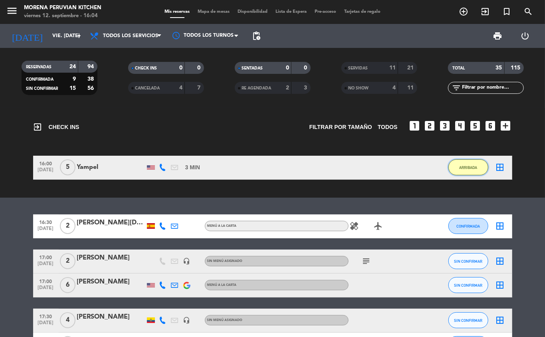
click at [468, 167] on span "ARRIBADA" at bounding box center [468, 167] width 18 height 4
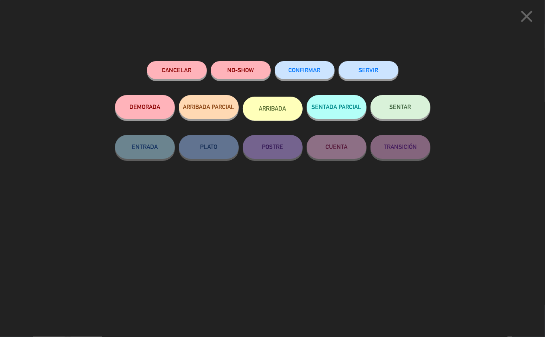
click at [374, 77] on button "SERVIR" at bounding box center [369, 70] width 60 height 18
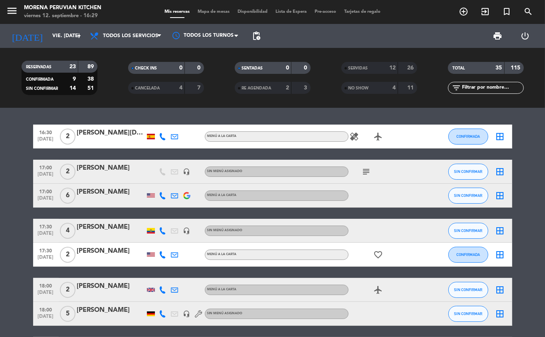
click at [350, 137] on icon "healing" at bounding box center [355, 137] width 10 height 10
click at [473, 136] on span "CONFIRMADA" at bounding box center [468, 136] width 24 height 4
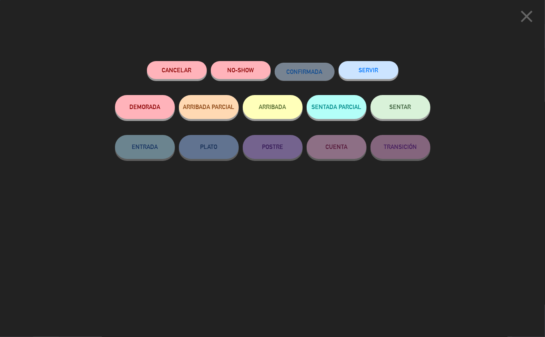
click at [250, 75] on button "NO-SHOW" at bounding box center [241, 70] width 60 height 18
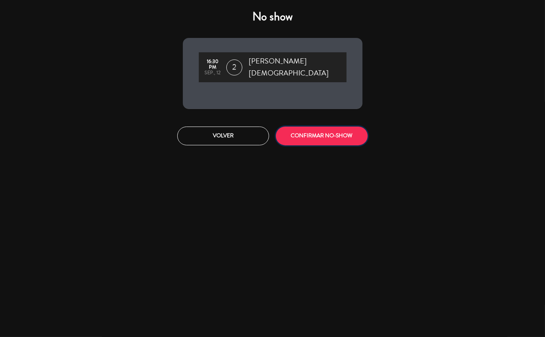
click at [326, 132] on button "CONFIRMAR NO-SHOW" at bounding box center [322, 136] width 92 height 19
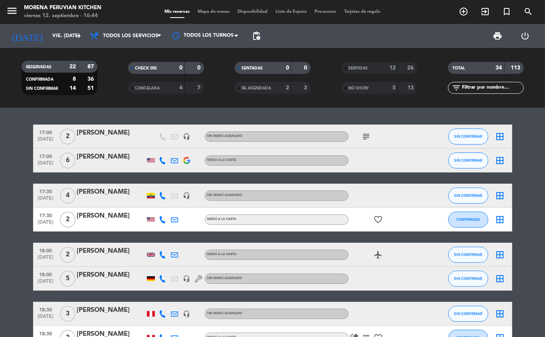
click at [369, 136] on icon "subject" at bounding box center [367, 137] width 10 height 10
click at [468, 162] on span "SIN CONFIRMAR" at bounding box center [468, 160] width 28 height 4
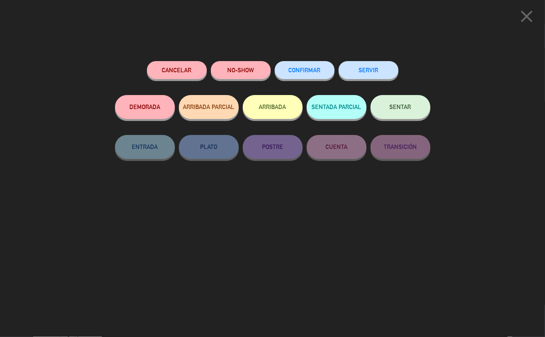
click at [316, 67] on span "CONFIRMAR" at bounding box center [305, 70] width 32 height 7
click at [278, 105] on button "ARRIBADA" at bounding box center [273, 107] width 60 height 24
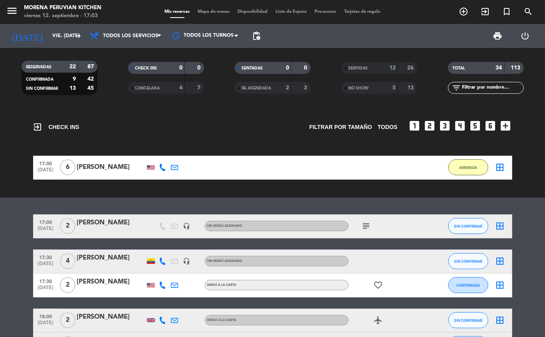
click at [365, 228] on icon "subject" at bounding box center [367, 226] width 10 height 10
click at [460, 233] on button "SIN CONFIRMAR" at bounding box center [468, 226] width 40 height 16
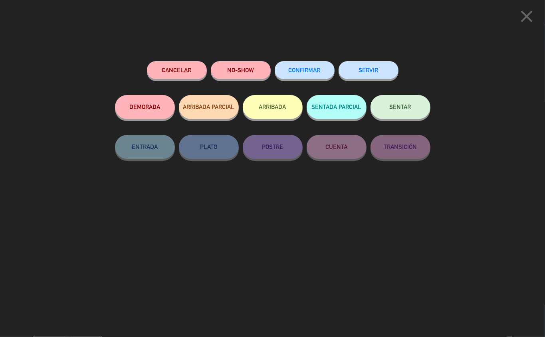
click at [273, 106] on button "ARRIBADA" at bounding box center [273, 107] width 60 height 24
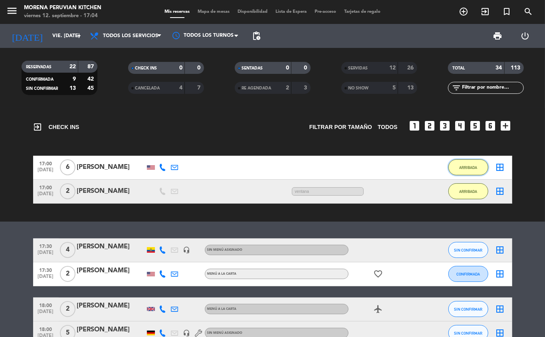
click at [472, 172] on button "ARRIBADA" at bounding box center [468, 167] width 40 height 16
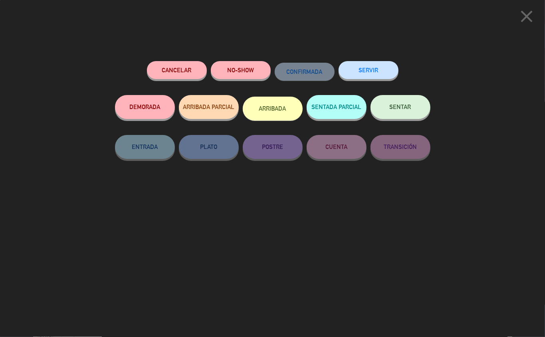
click at [366, 66] on button "SERVIR" at bounding box center [369, 70] width 60 height 18
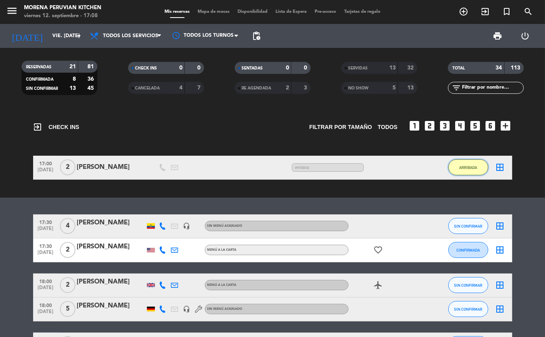
click at [467, 167] on span "ARRIBADA" at bounding box center [468, 167] width 18 height 4
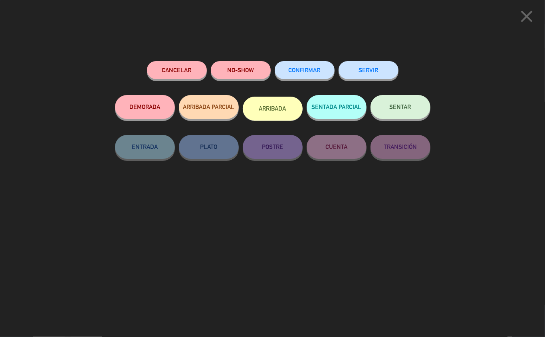
click at [379, 71] on button "SERVIR" at bounding box center [369, 70] width 60 height 18
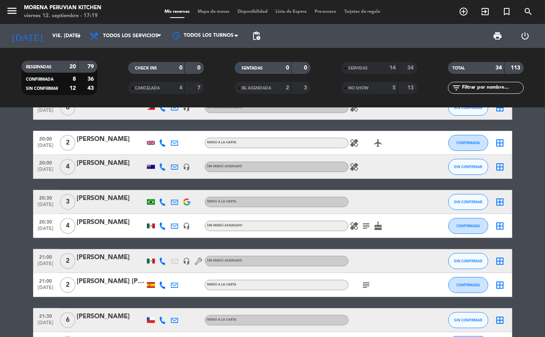
scroll to position [370, 0]
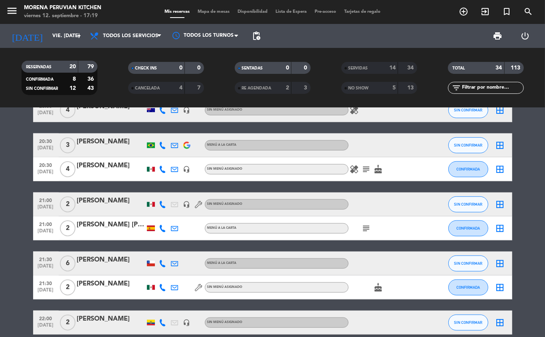
click at [23, 336] on div "17:30 sep. 12 4 Andrea Sellan headset_mic Sin menú asignado SIN CONFIRMAR borde…" at bounding box center [272, 222] width 545 height 229
click at [531, 141] on bookings-row "17:30 sep. 12 4 Andrea Sellan headset_mic Sin menú asignado SIN CONFIRMAR borde…" at bounding box center [272, 45] width 545 height 580
click at [530, 275] on bookings-row "17:30 sep. 12 4 Andrea Sellan headset_mic Sin menú asignado SIN CONFIRMAR borde…" at bounding box center [272, 45] width 545 height 580
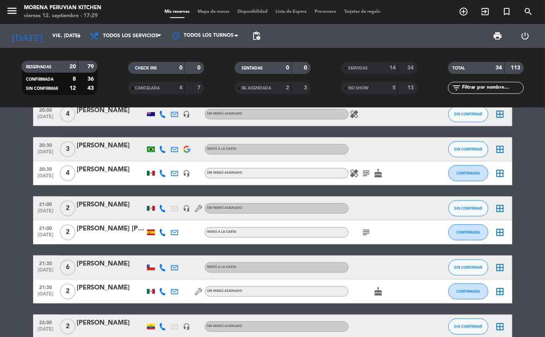
scroll to position [407, 0]
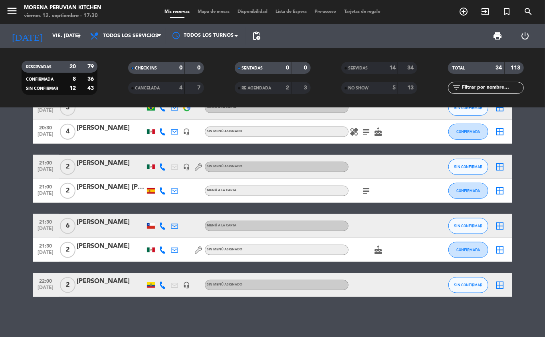
click at [4, 223] on bookings-row "17:30 sep. 12 4 Andrea Sellan headset_mic Sin menú asignado SIN CONFIRMAR borde…" at bounding box center [272, 7] width 545 height 580
click at [16, 30] on icon "[DATE]" at bounding box center [27, 36] width 42 height 18
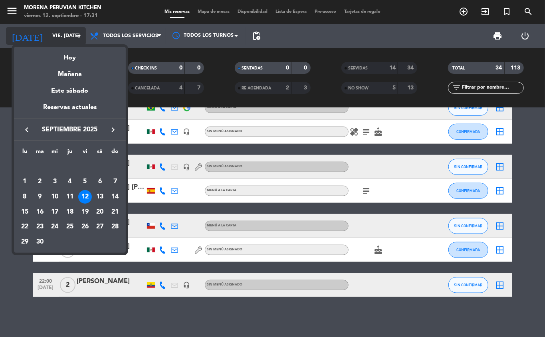
click at [16, 24] on div at bounding box center [272, 168] width 545 height 337
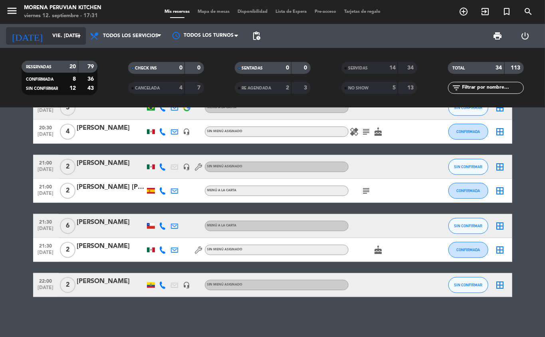
click at [14, 30] on icon "[DATE]" at bounding box center [27, 36] width 42 height 18
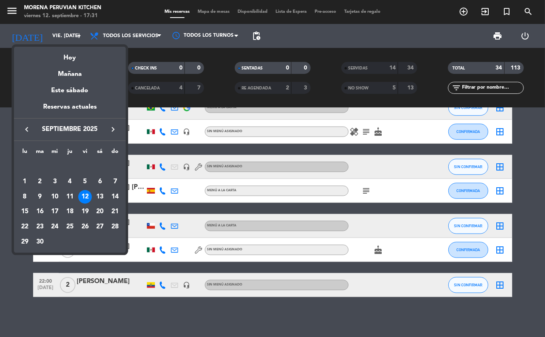
click at [13, 26] on div at bounding box center [272, 168] width 545 height 337
click at [14, 25] on div at bounding box center [272, 168] width 545 height 337
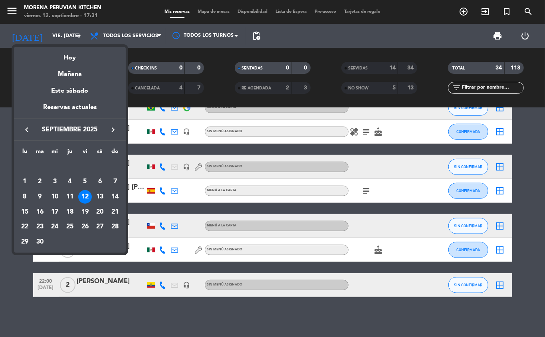
click at [13, 24] on div at bounding box center [272, 168] width 545 height 337
click at [0, 26] on div at bounding box center [272, 168] width 545 height 337
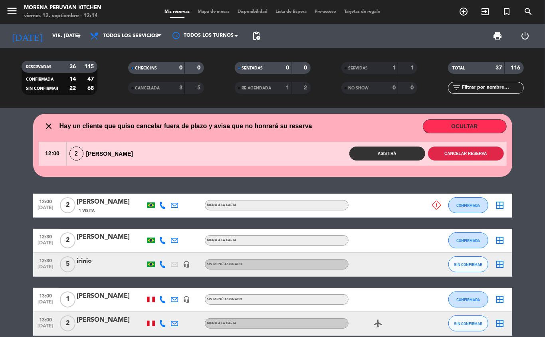
click at [472, 152] on button "Cancelar reserva" at bounding box center [466, 154] width 76 height 14
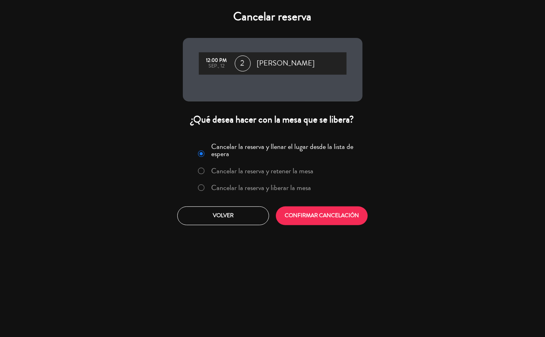
click at [297, 188] on label "Cancelar la reserva y liberar la mesa" at bounding box center [261, 187] width 100 height 7
click at [328, 216] on button "CONFIRMAR CANCELACIÓN" at bounding box center [322, 215] width 92 height 19
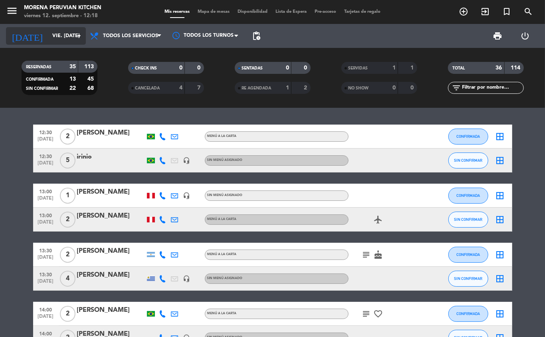
click at [73, 39] on input "vie. [DATE]" at bounding box center [81, 36] width 67 height 14
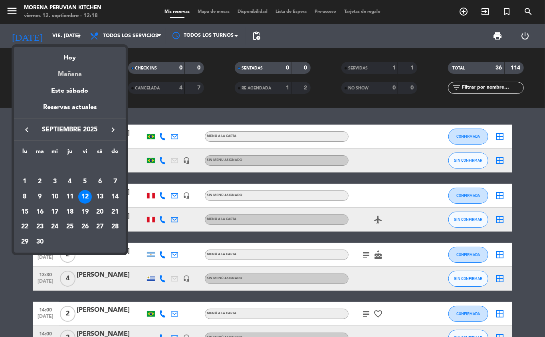
click at [83, 77] on div "Mañana" at bounding box center [70, 71] width 112 height 16
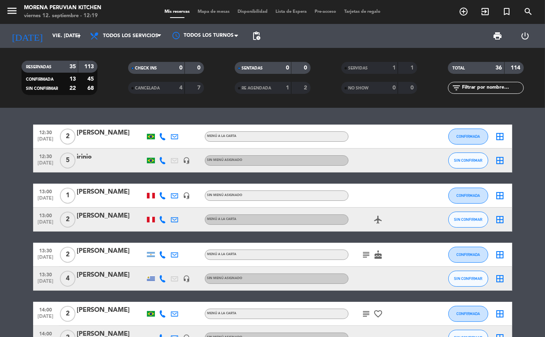
type input "sáb. 13 sep."
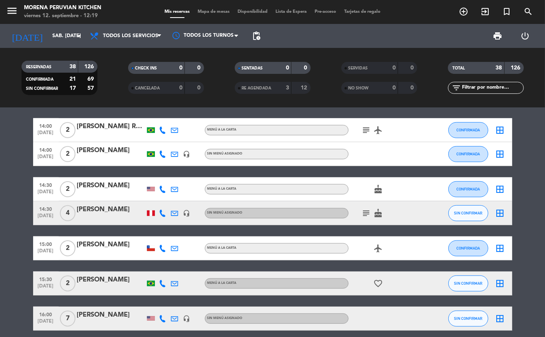
scroll to position [267, 0]
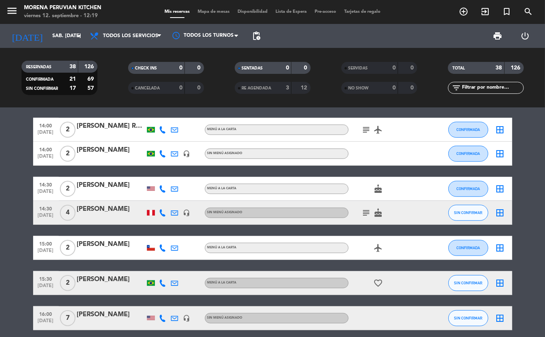
click at [466, 10] on icon "add_circle_outline" at bounding box center [464, 12] width 10 height 10
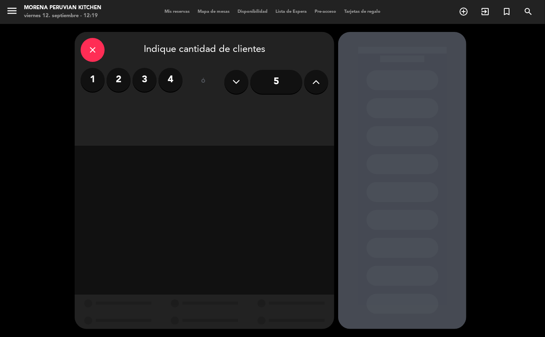
click at [119, 80] on label "2" at bounding box center [119, 80] width 24 height 24
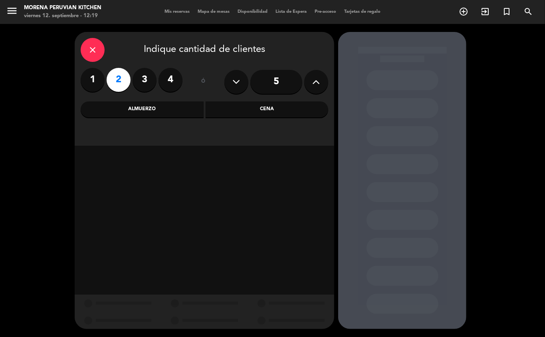
click at [161, 115] on div "Almuerzo" at bounding box center [142, 109] width 123 height 16
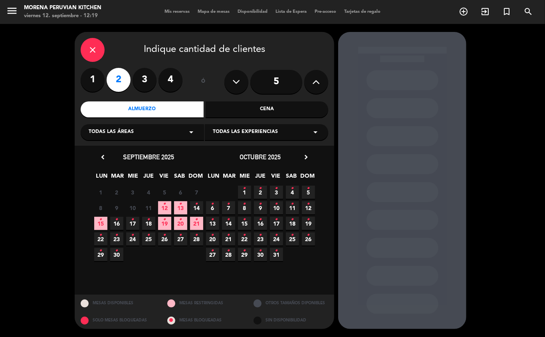
click at [165, 204] on icon "•" at bounding box center [164, 204] width 3 height 13
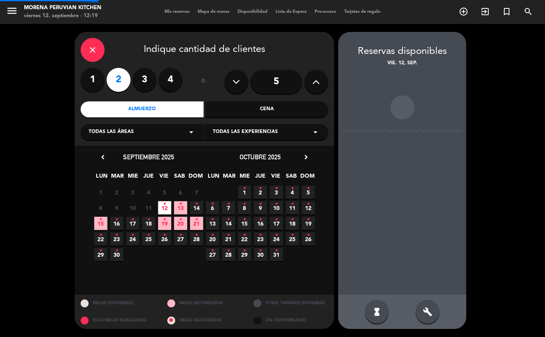
click at [176, 207] on span "13 •" at bounding box center [180, 207] width 13 height 13
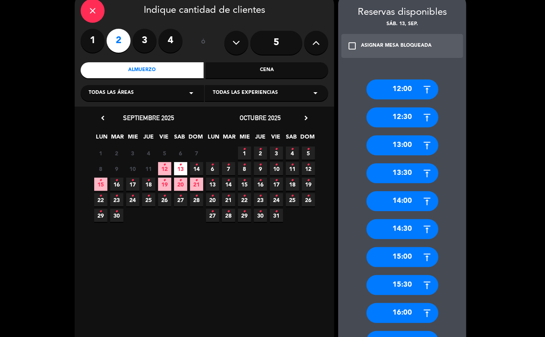
scroll to position [45, 0]
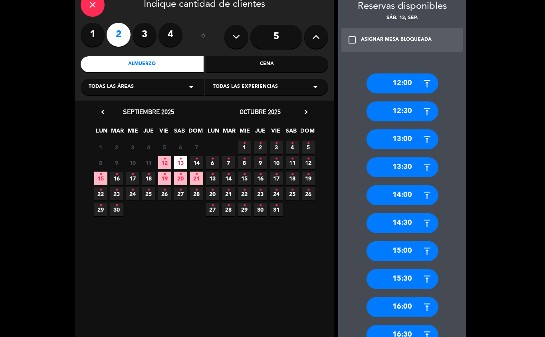
click at [413, 258] on div "15:00" at bounding box center [403, 251] width 72 height 20
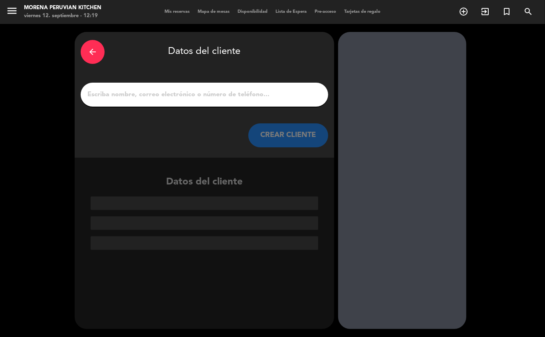
scroll to position [0, 0]
click at [251, 96] on input "1" at bounding box center [205, 94] width 236 height 11
type input "o"
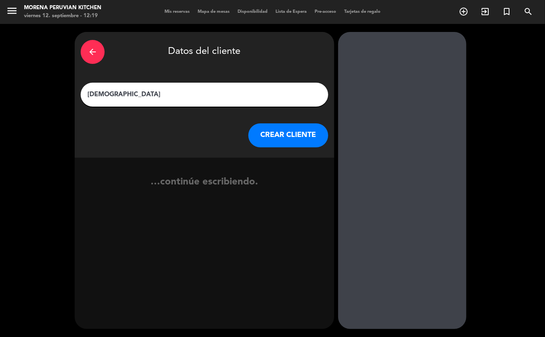
type input "Cristina"
click at [317, 136] on button "CREAR CLIENTE" at bounding box center [288, 135] width 80 height 24
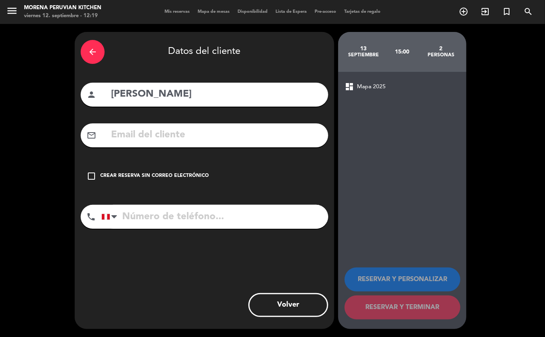
click at [141, 179] on div "Crear reserva sin correo electrónico" at bounding box center [154, 176] width 109 height 8
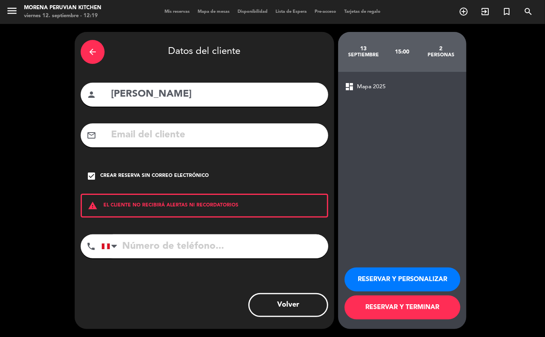
click at [165, 248] on input "tel" at bounding box center [214, 246] width 227 height 24
type input "+34645753741"
click at [408, 312] on button "RESERVAR Y TERMINAR" at bounding box center [403, 307] width 116 height 24
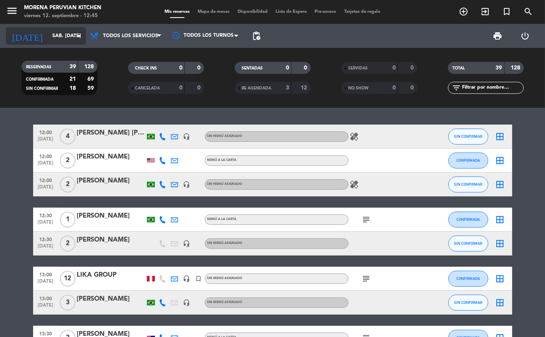
click at [61, 38] on input "sáb. 13 sep." at bounding box center [81, 36] width 67 height 14
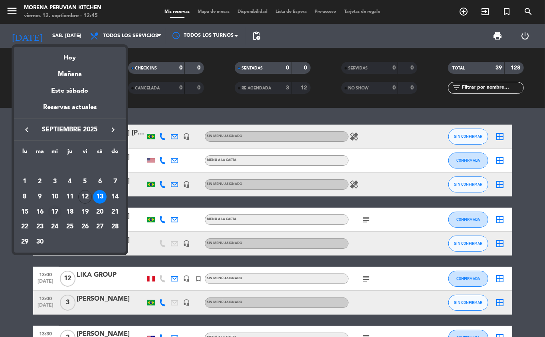
click at [53, 213] on div "17" at bounding box center [55, 212] width 14 height 14
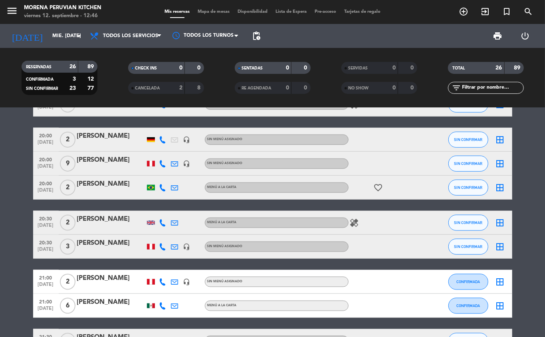
scroll to position [629, 0]
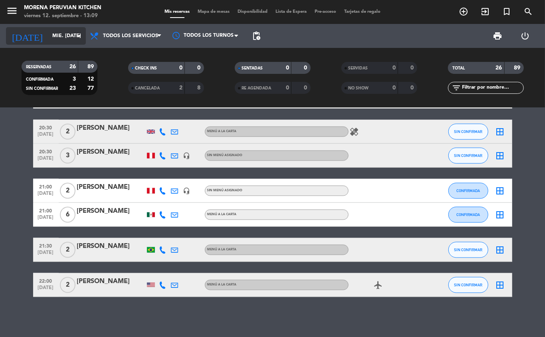
click at [54, 36] on input "mié. 17 sep." at bounding box center [81, 36] width 67 height 14
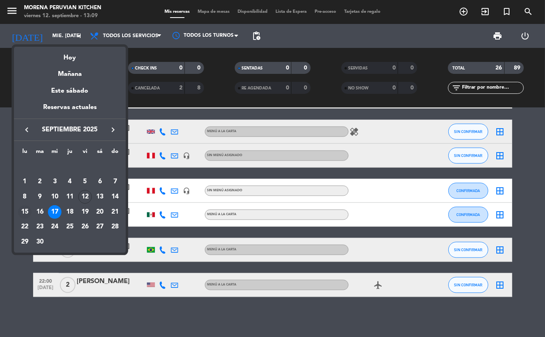
click at [21, 212] on div "15" at bounding box center [25, 212] width 14 height 14
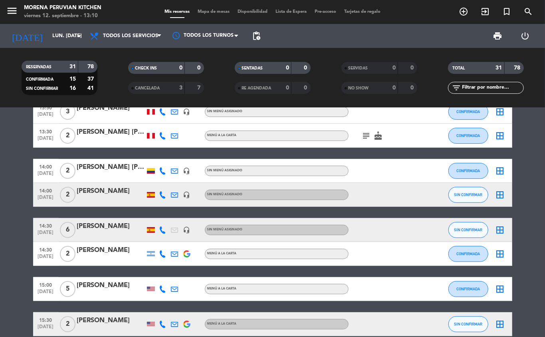
scroll to position [0, 0]
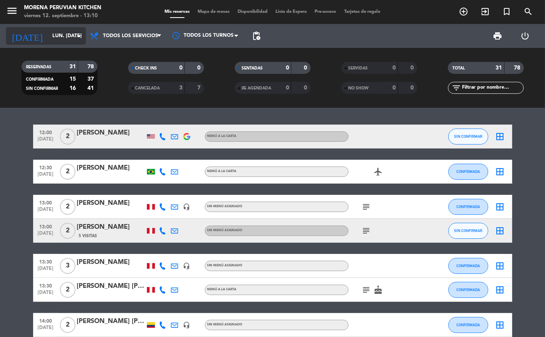
click at [57, 36] on input "lun. 15 sep." at bounding box center [81, 36] width 67 height 14
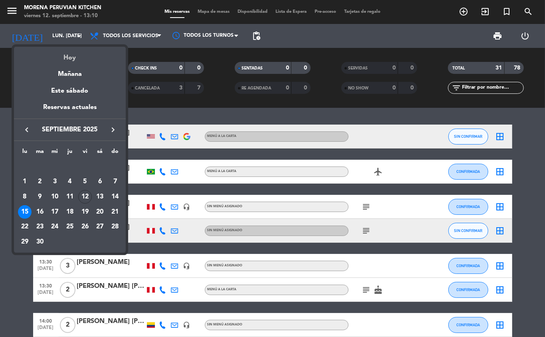
click at [77, 60] on div "Hoy" at bounding box center [70, 55] width 112 height 16
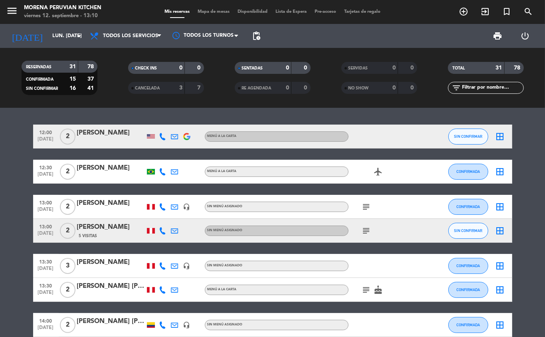
type input "vie. [DATE]"
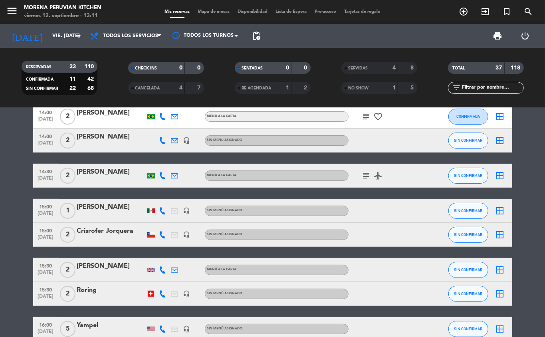
scroll to position [94, 0]
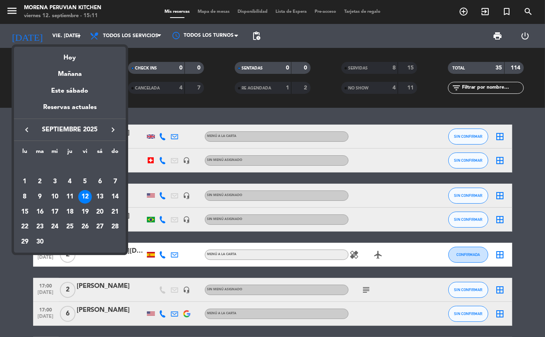
scroll to position [94, 0]
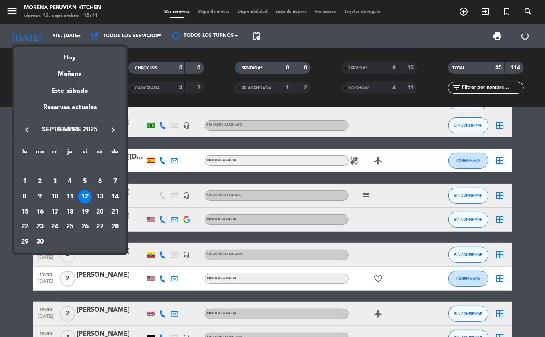
click at [115, 197] on div "14" at bounding box center [115, 197] width 14 height 14
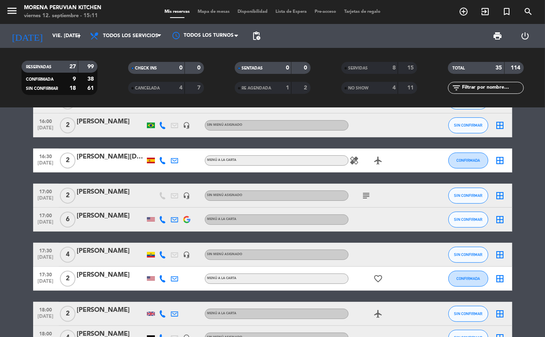
type input "dom. [DATE]"
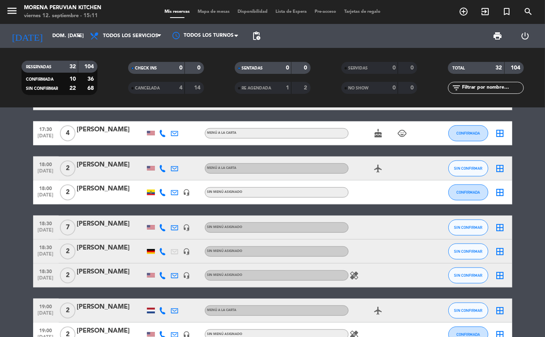
scroll to position [452, 0]
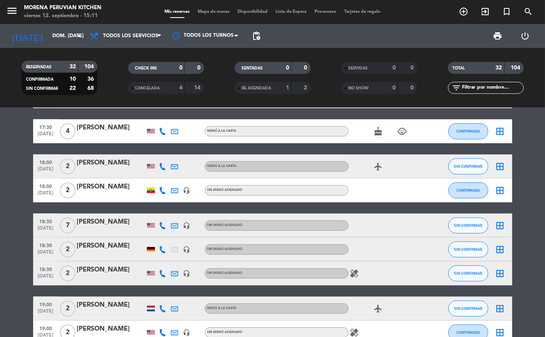
click at [464, 14] on icon "add_circle_outline" at bounding box center [464, 12] width 10 height 10
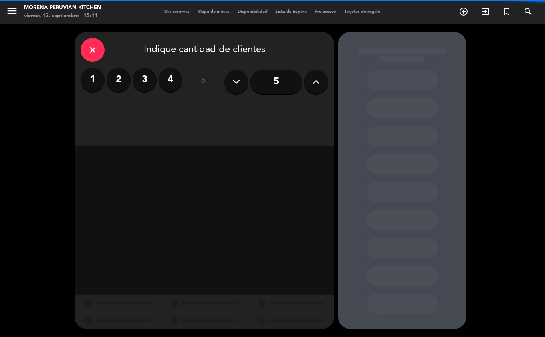
click at [150, 77] on label "3" at bounding box center [145, 80] width 24 height 24
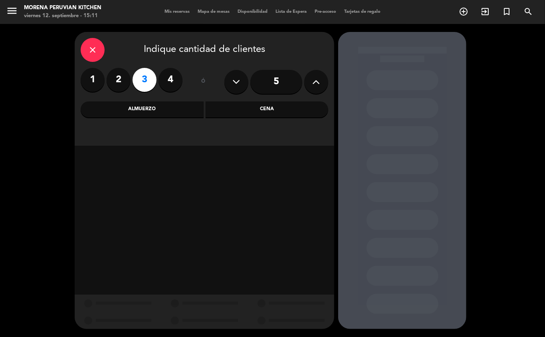
click at [256, 113] on div "Cena" at bounding box center [267, 109] width 123 height 16
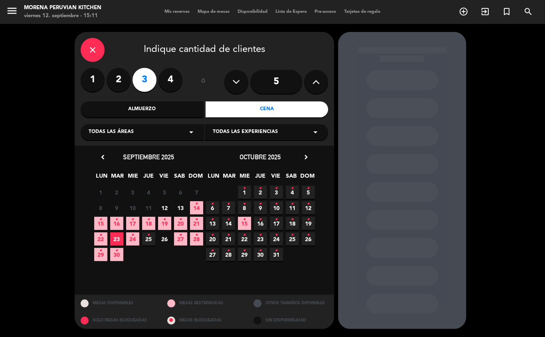
click at [196, 208] on icon "•" at bounding box center [196, 204] width 3 height 13
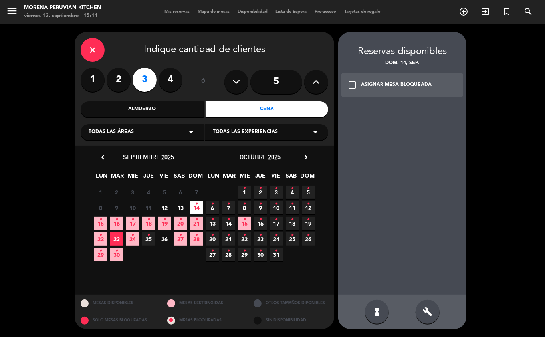
click at [410, 85] on div "ASIGNAR MESA BLOQUEADA" at bounding box center [396, 85] width 71 height 8
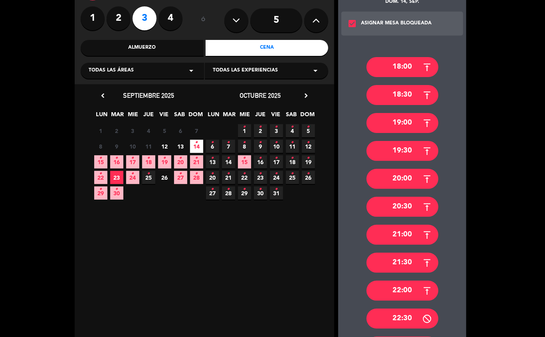
scroll to position [64, 0]
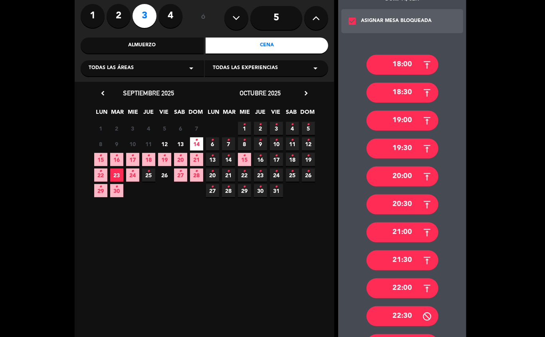
click at [419, 266] on div "21:30" at bounding box center [403, 260] width 72 height 20
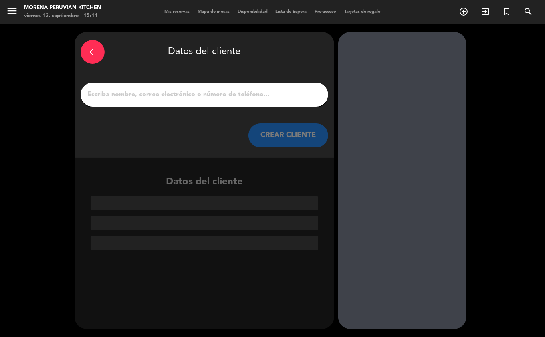
click at [203, 97] on input "1" at bounding box center [205, 94] width 236 height 11
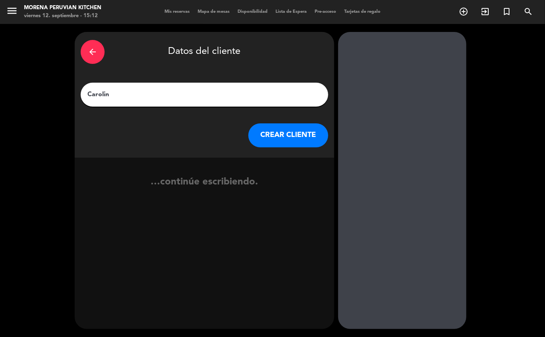
type input "Carolina"
click at [290, 144] on button "CREAR CLIENTE" at bounding box center [288, 135] width 80 height 24
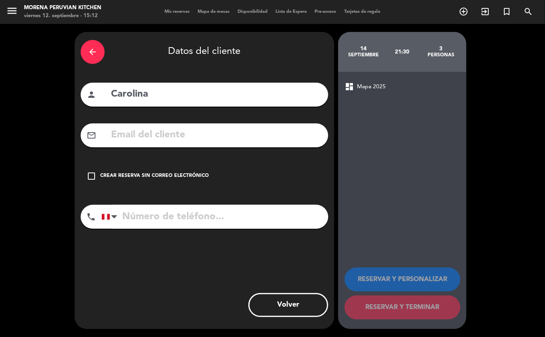
click at [184, 184] on div "check_box_outline_blank Crear reserva sin correo electrónico" at bounding box center [205, 176] width 248 height 24
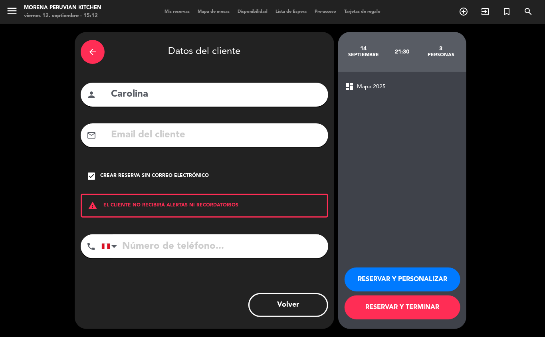
click at [181, 244] on input "tel" at bounding box center [214, 246] width 227 height 24
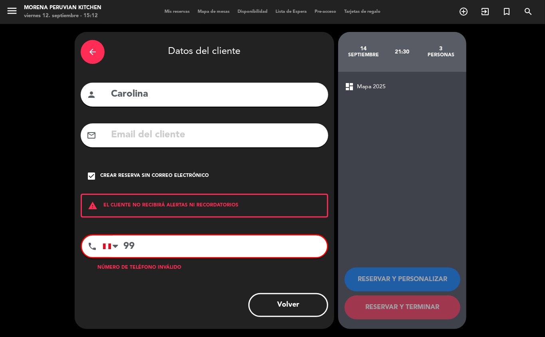
type input "9"
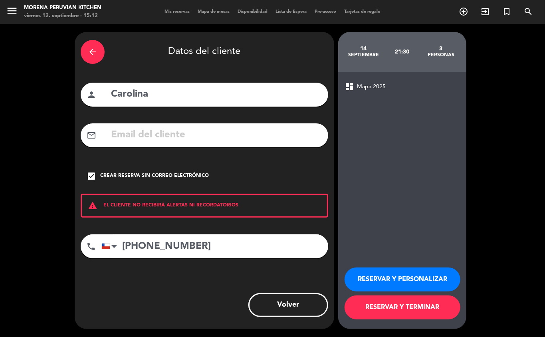
type input "+56994415062"
click at [425, 310] on button "RESERVAR Y TERMINAR" at bounding box center [403, 307] width 116 height 24
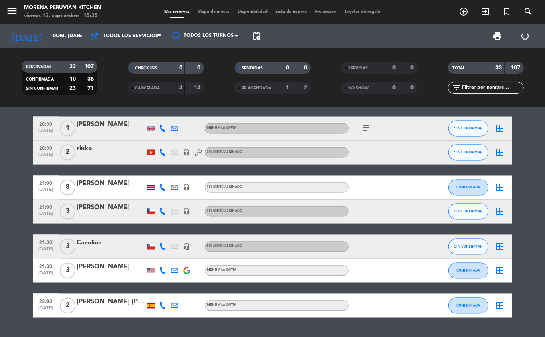
scroll to position [831, 0]
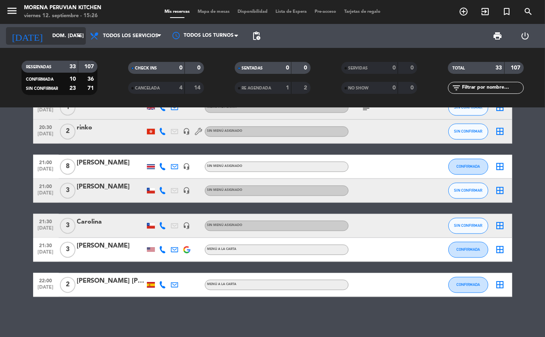
click at [71, 35] on input "dom. [DATE]" at bounding box center [81, 36] width 67 height 14
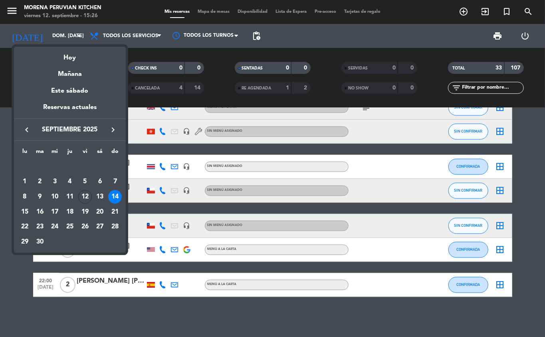
click at [65, 32] on div at bounding box center [272, 168] width 545 height 337
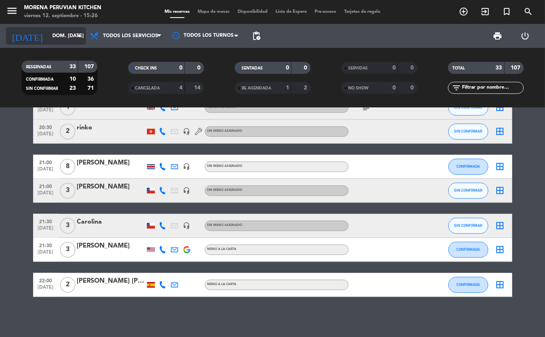
click at [72, 36] on input "dom. [DATE]" at bounding box center [81, 36] width 67 height 14
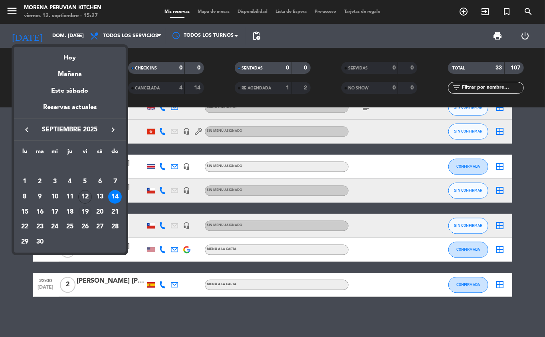
click at [85, 216] on div "19" at bounding box center [85, 212] width 14 height 14
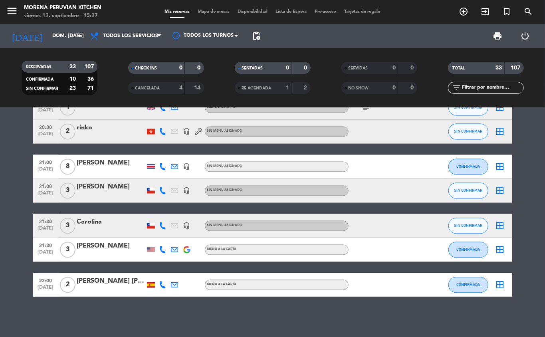
type input "vie. 19 sep."
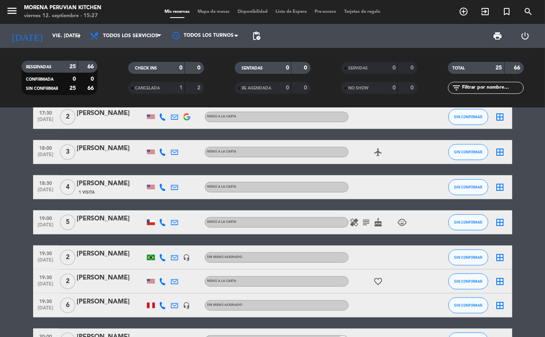
scroll to position [406, 0]
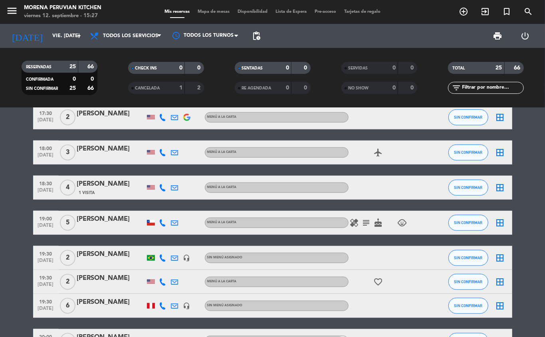
click at [460, 12] on icon "add_circle_outline" at bounding box center [464, 12] width 10 height 10
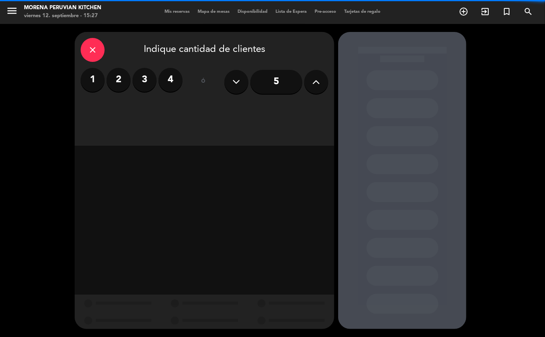
click at [173, 79] on label "4" at bounding box center [171, 80] width 24 height 24
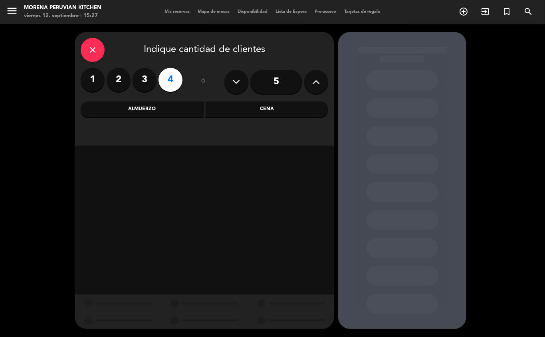
click at [267, 109] on div "Cena" at bounding box center [267, 109] width 123 height 16
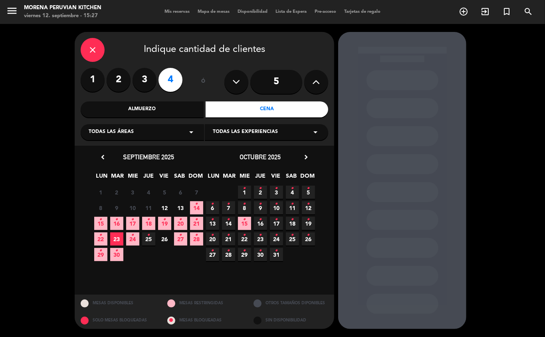
click at [167, 227] on span "19 •" at bounding box center [164, 223] width 13 height 13
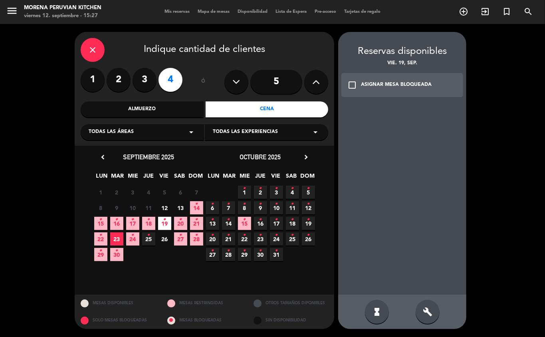
click at [357, 88] on icon "check_box_outline_blank" at bounding box center [352, 85] width 10 height 10
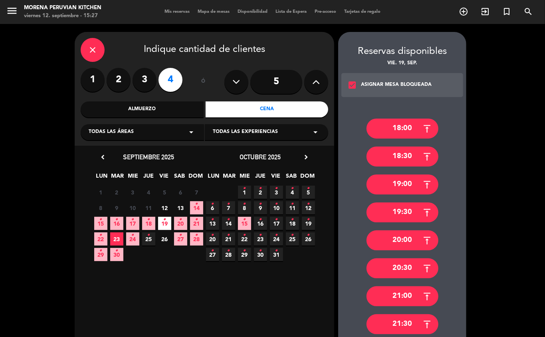
click at [399, 128] on div "18:00" at bounding box center [403, 129] width 72 height 20
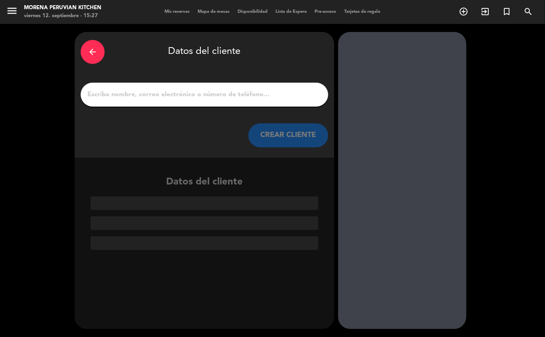
click at [168, 95] on input "1" at bounding box center [205, 94] width 236 height 11
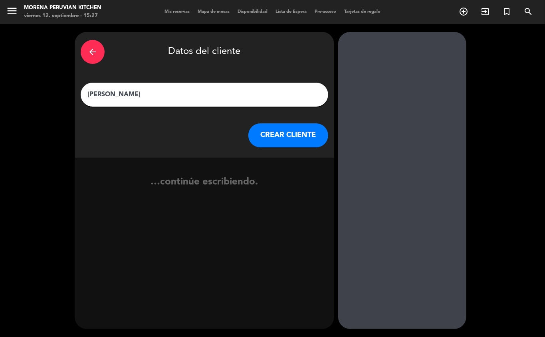
type input "Alfredo Garcia"
click at [293, 137] on button "CREAR CLIENTE" at bounding box center [288, 135] width 80 height 24
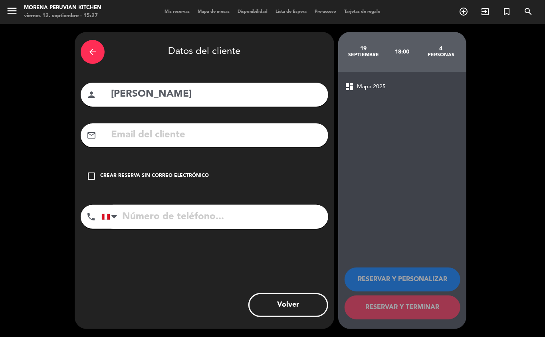
click at [93, 180] on icon "check_box_outline_blank" at bounding box center [92, 176] width 10 height 10
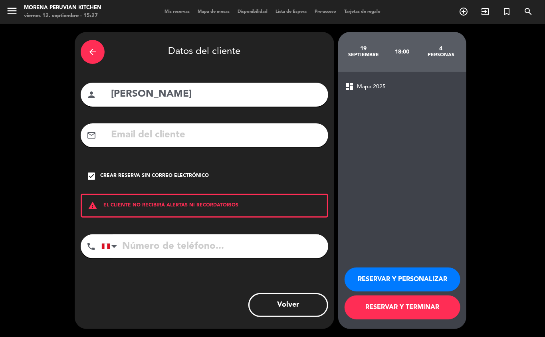
click at [137, 248] on input "tel" at bounding box center [214, 246] width 227 height 24
type input "987952830"
click at [400, 280] on button "RESERVAR Y PERSONALIZAR" at bounding box center [403, 280] width 116 height 24
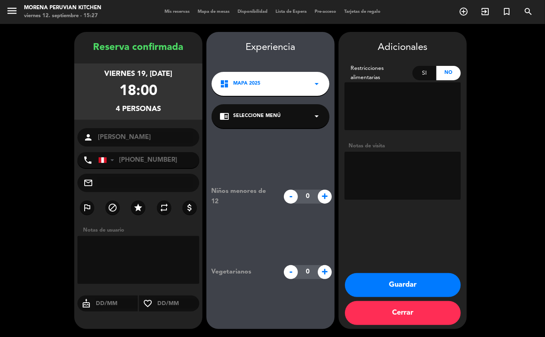
click at [422, 73] on div "Si" at bounding box center [424, 73] width 24 height 14
click at [374, 96] on textarea at bounding box center [403, 106] width 116 height 48
click at [404, 97] on textarea at bounding box center [403, 106] width 116 height 48
type textarea "p"
type textarea "No lactosa"
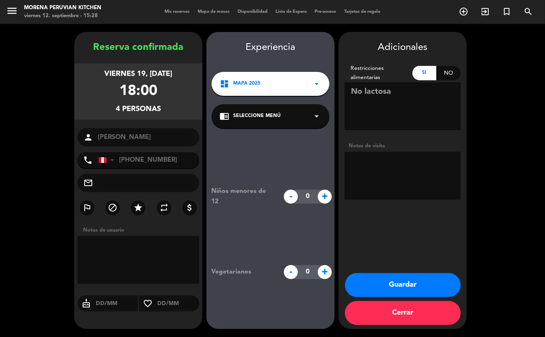
click at [403, 285] on button "Guardar" at bounding box center [403, 285] width 116 height 24
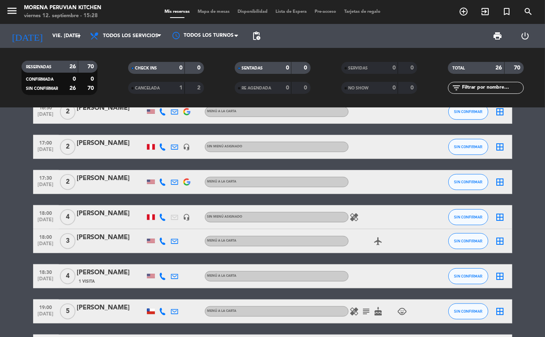
scroll to position [350, 0]
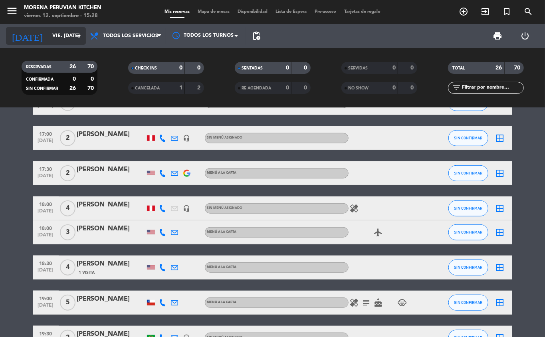
click at [77, 36] on icon "arrow_drop_down" at bounding box center [79, 36] width 10 height 10
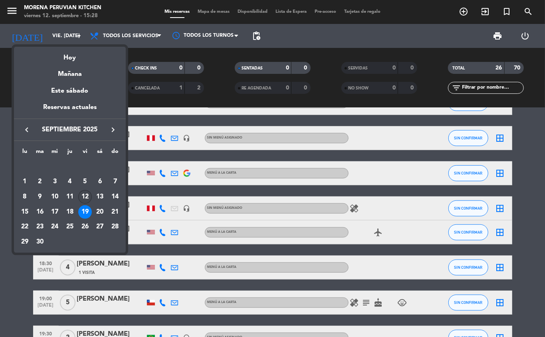
click at [86, 197] on div "12" at bounding box center [85, 197] width 14 height 14
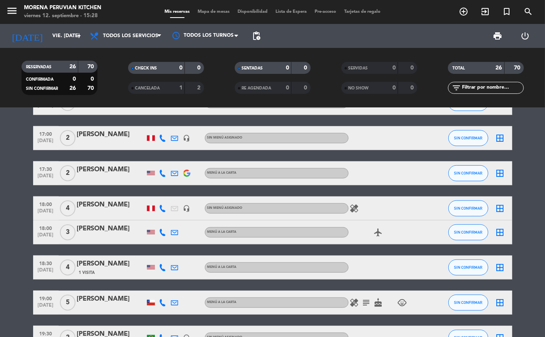
type input "vie. [DATE]"
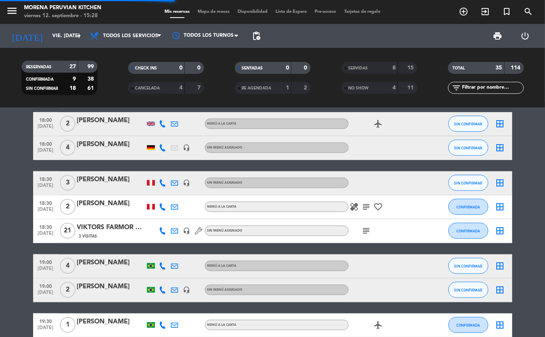
scroll to position [439, 0]
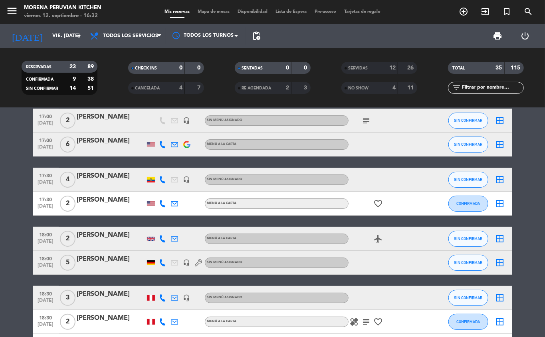
scroll to position [56, 0]
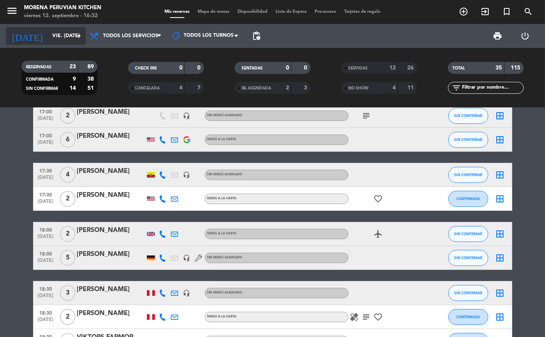
click at [55, 36] on input "vie. [DATE]" at bounding box center [81, 36] width 67 height 14
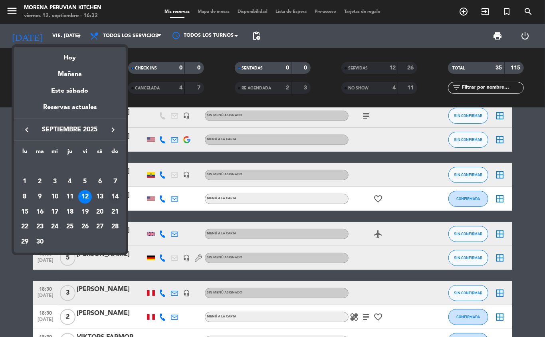
click at [113, 197] on div "14" at bounding box center [115, 197] width 14 height 14
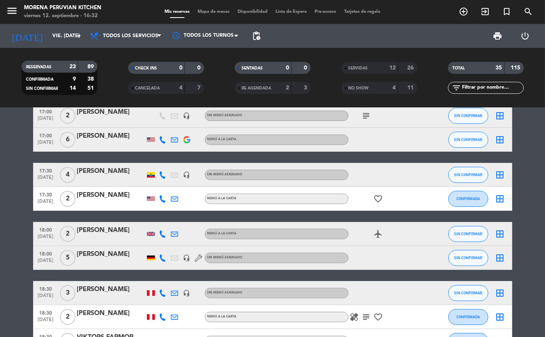
type input "dom. [DATE]"
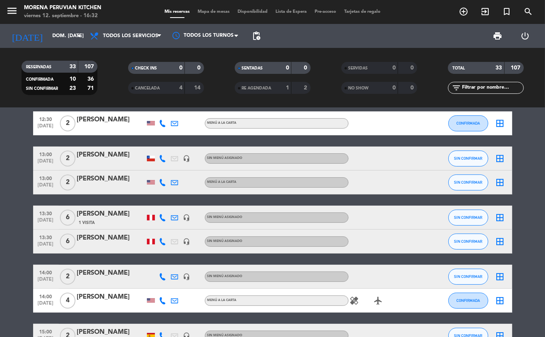
scroll to position [0, 0]
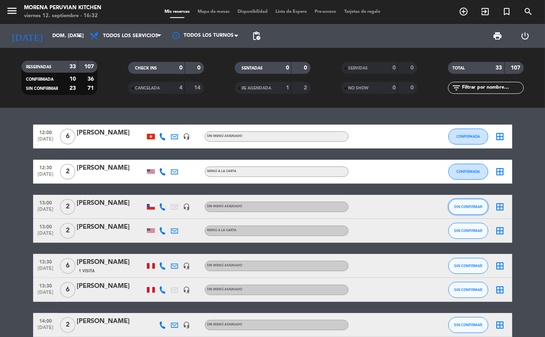
click at [475, 207] on span "SIN CONFIRMAR" at bounding box center [468, 206] width 28 height 4
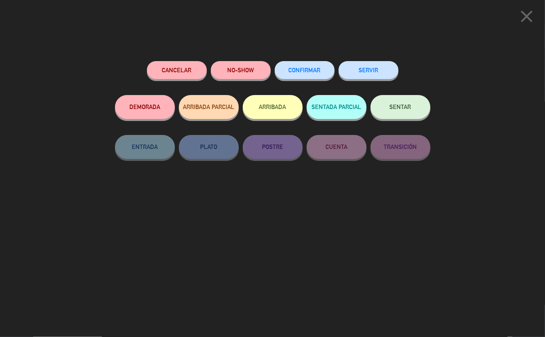
click at [246, 69] on button "NO-SHOW" at bounding box center [241, 70] width 60 height 18
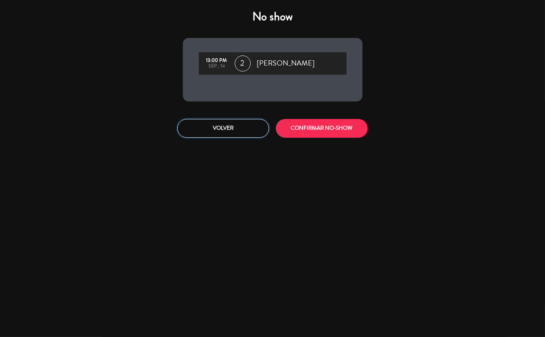
click at [242, 120] on button "Volver" at bounding box center [223, 128] width 92 height 19
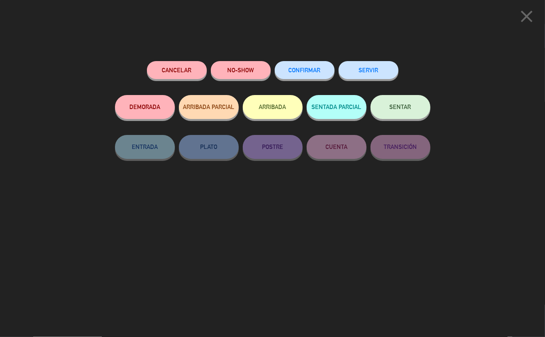
click at [194, 71] on button "Cancelar" at bounding box center [177, 70] width 60 height 18
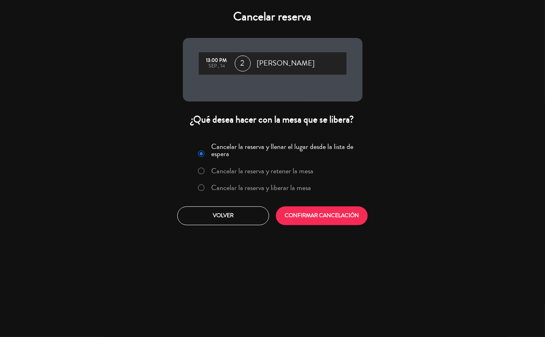
click at [293, 187] on label "Cancelar la reserva y liberar la mesa" at bounding box center [261, 187] width 100 height 7
click at [320, 216] on button "CONFIRMAR CANCELACIÓN" at bounding box center [322, 215] width 92 height 19
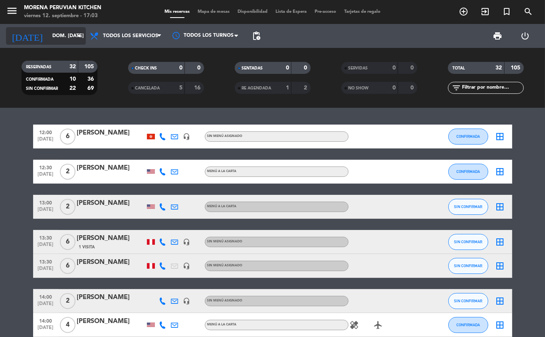
click at [65, 36] on input "dom. [DATE]" at bounding box center [81, 36] width 67 height 14
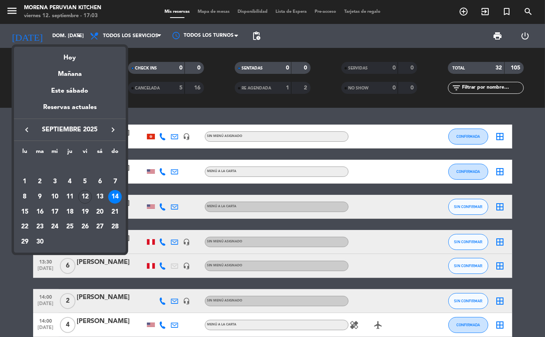
click at [8, 290] on div at bounding box center [272, 168] width 545 height 337
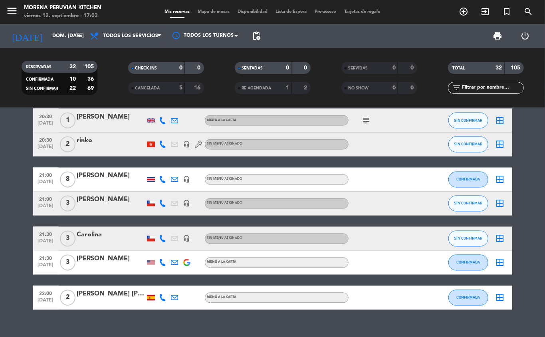
scroll to position [795, 0]
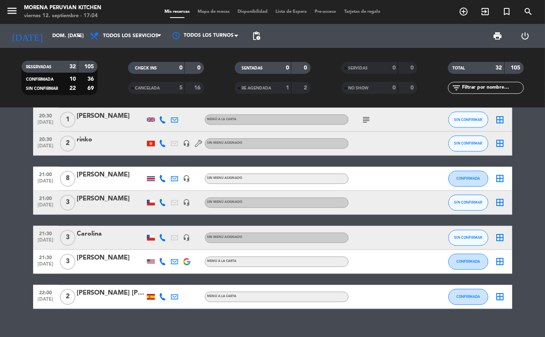
click at [465, 12] on icon "add_circle_outline" at bounding box center [464, 12] width 10 height 10
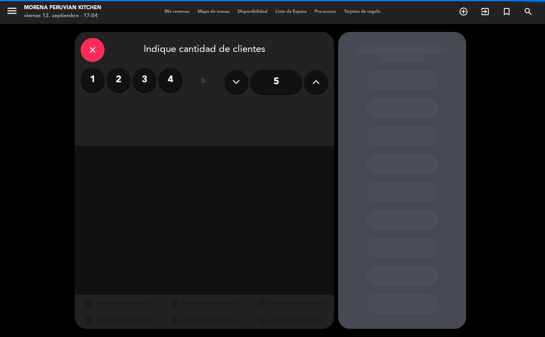
click at [267, 77] on input "5" at bounding box center [276, 82] width 52 height 24
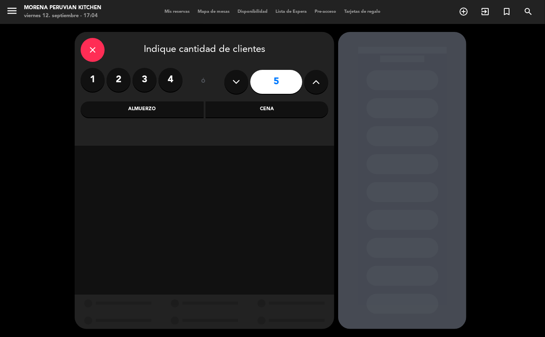
click at [291, 112] on div "Cena" at bounding box center [267, 109] width 123 height 16
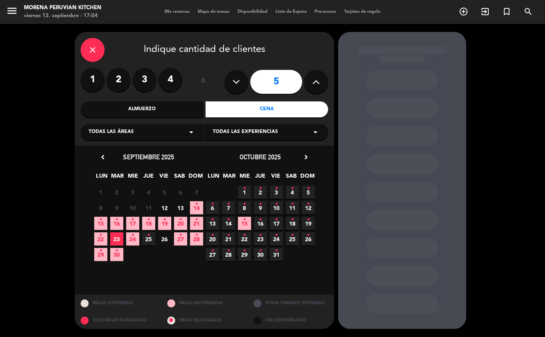
click at [196, 204] on icon "•" at bounding box center [196, 204] width 3 height 13
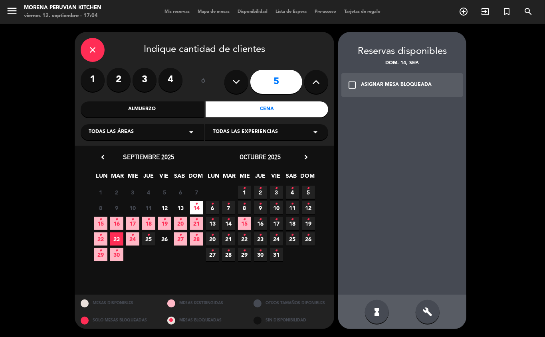
click at [418, 93] on div "check_box_outline_blank ASIGNAR MESA BLOQUEADA" at bounding box center [402, 85] width 122 height 24
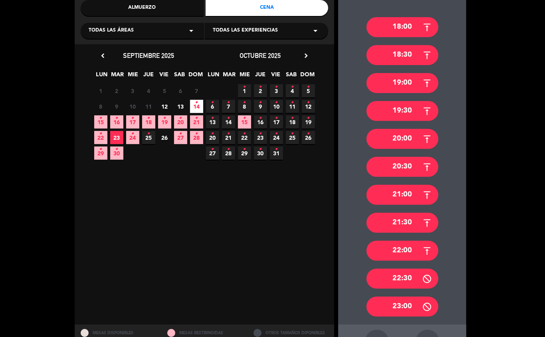
scroll to position [111, 0]
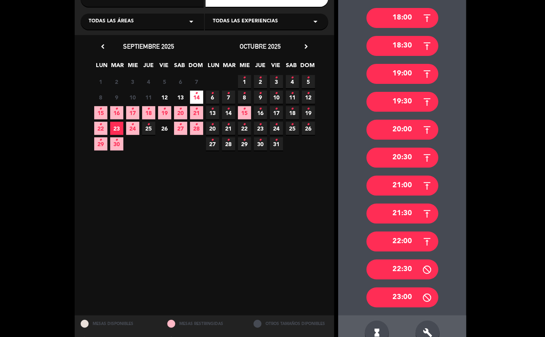
click at [401, 186] on div "21:00" at bounding box center [403, 186] width 72 height 20
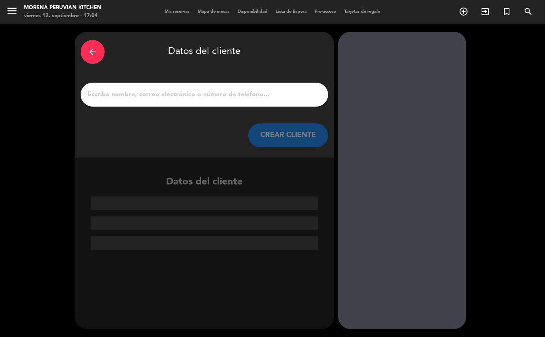
click at [219, 95] on input "1" at bounding box center [205, 94] width 236 height 11
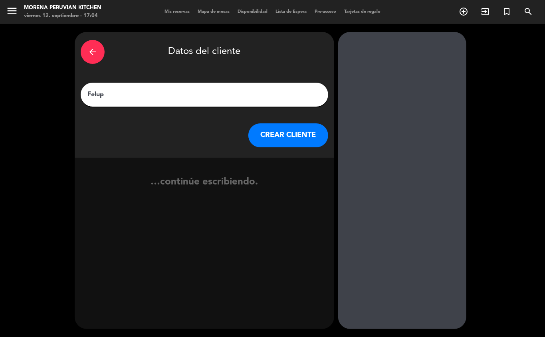
type input "Felupe"
click at [277, 144] on button "CREAR CLIENTE" at bounding box center [288, 135] width 80 height 24
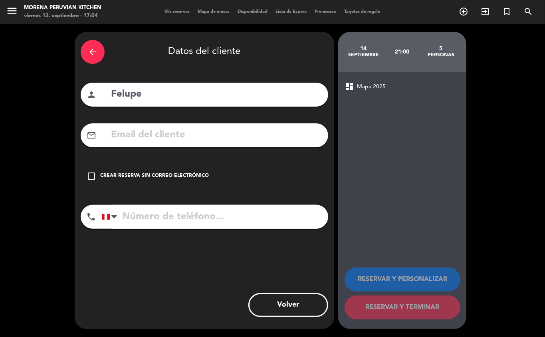
click at [123, 96] on input "Felupe" at bounding box center [216, 94] width 212 height 16
type input "[PERSON_NAME]"
click at [160, 174] on div "Crear reserva sin correo electrónico" at bounding box center [154, 176] width 109 height 8
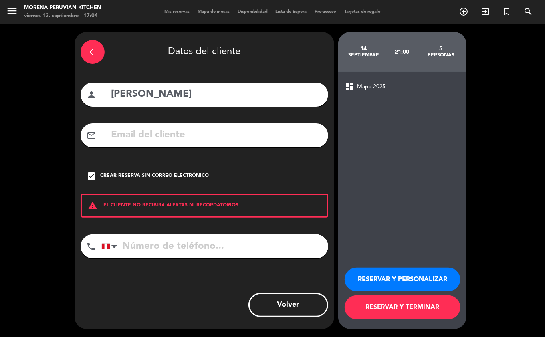
click at [172, 222] on div "arrow_back Datos del cliente person [PERSON_NAME] mail_outline check_box Crear …" at bounding box center [205, 180] width 260 height 297
click at [201, 250] on input "tel" at bounding box center [214, 246] width 227 height 24
type input "[PHONE_NUMBER]"
click at [428, 307] on button "RESERVAR Y TERMINAR" at bounding box center [403, 307] width 116 height 24
